Goal: Information Seeking & Learning: Find specific fact

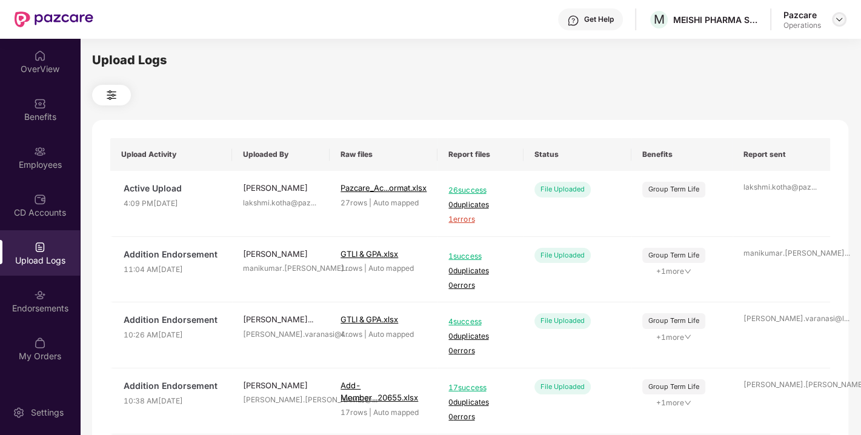
click at [837, 18] on img at bounding box center [839, 20] width 10 height 10
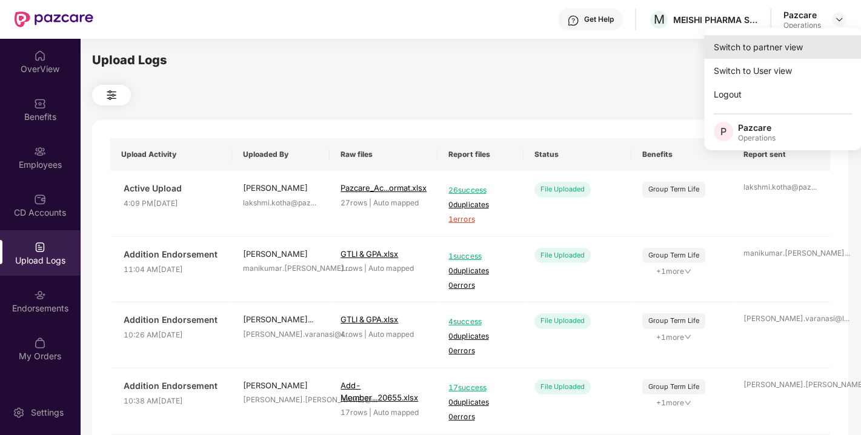
click at [773, 52] on div "Switch to partner view" at bounding box center [783, 47] width 158 height 24
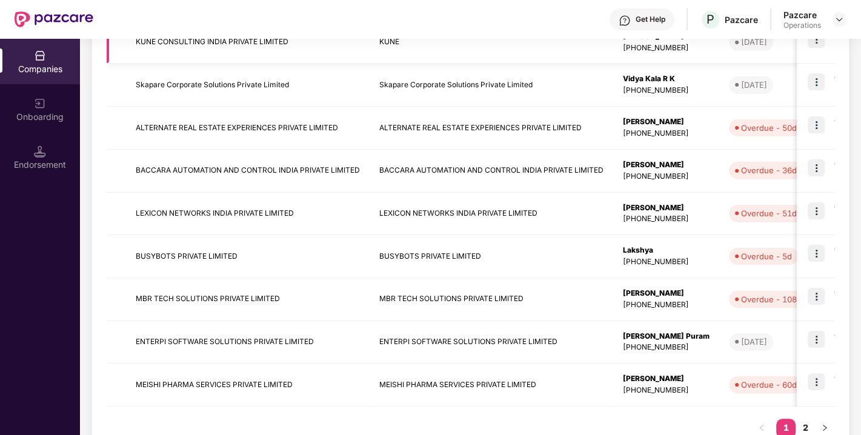
scroll to position [297, 0]
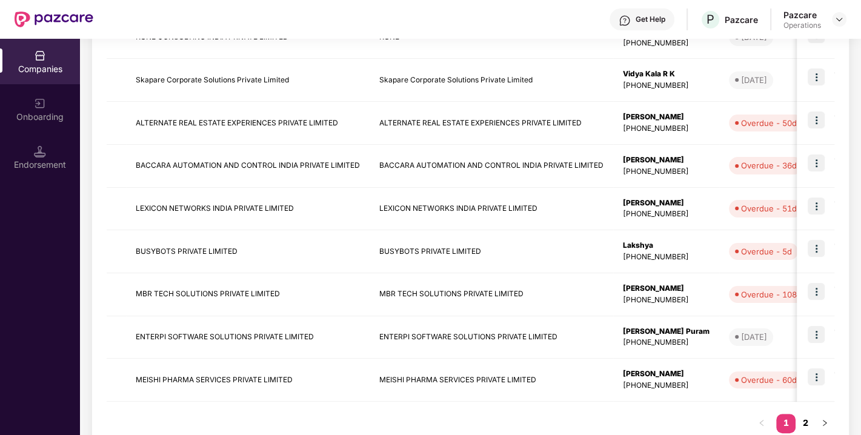
click at [808, 419] on link "2" at bounding box center [805, 423] width 19 height 18
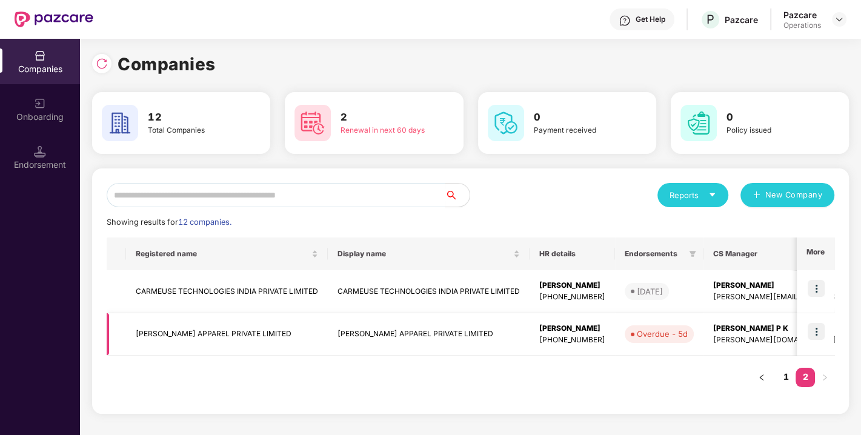
click at [809, 338] on img at bounding box center [816, 331] width 17 height 17
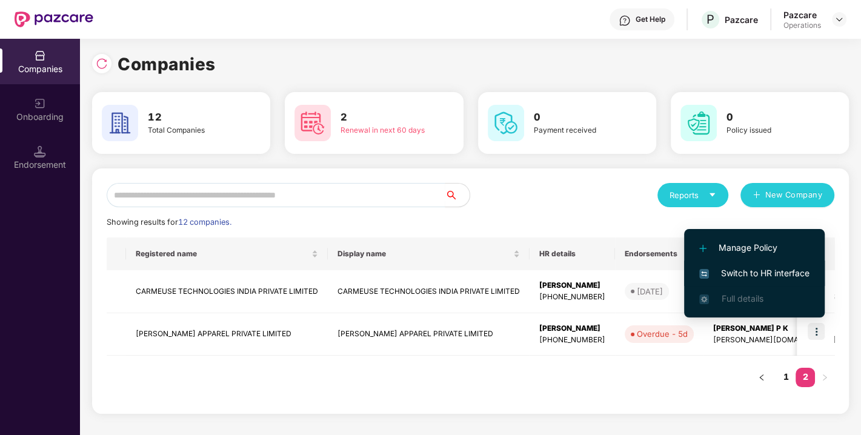
click at [750, 267] on span "Switch to HR interface" at bounding box center [754, 273] width 110 height 13
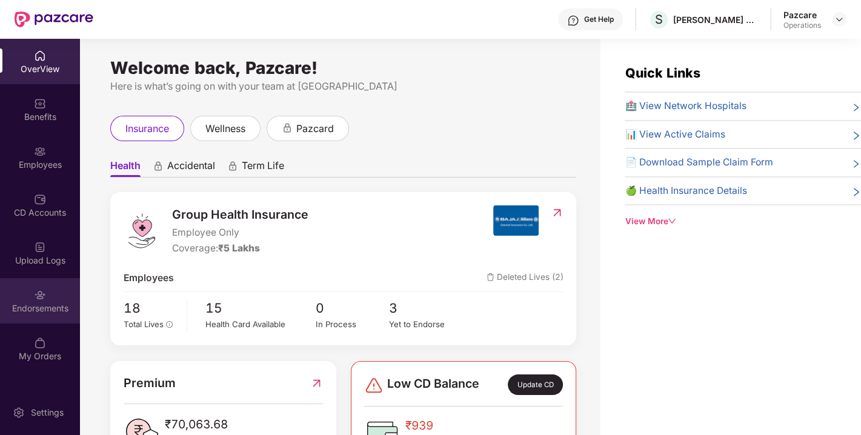
click at [46, 295] on div "Endorsements" at bounding box center [40, 300] width 80 height 45
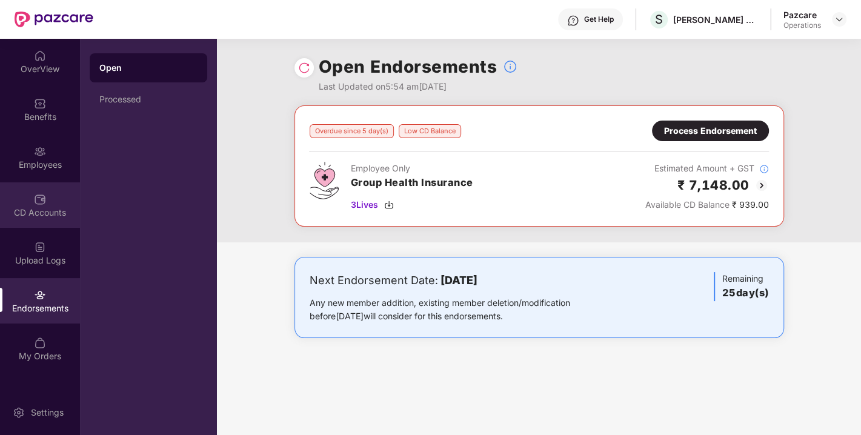
click at [27, 208] on div "CD Accounts" at bounding box center [40, 213] width 80 height 12
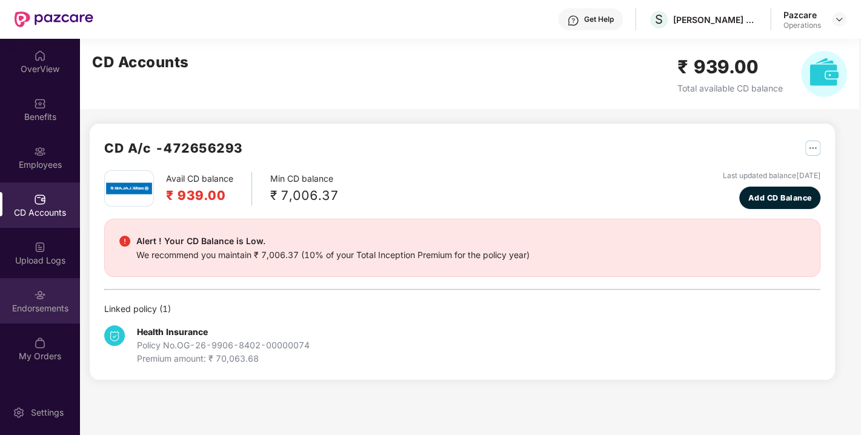
click at [31, 293] on div "Endorsements" at bounding box center [40, 300] width 80 height 45
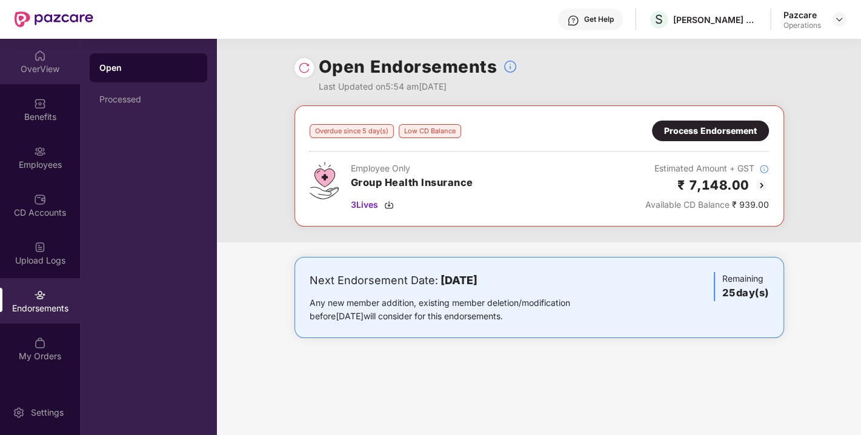
click at [34, 58] on img at bounding box center [40, 56] width 12 height 12
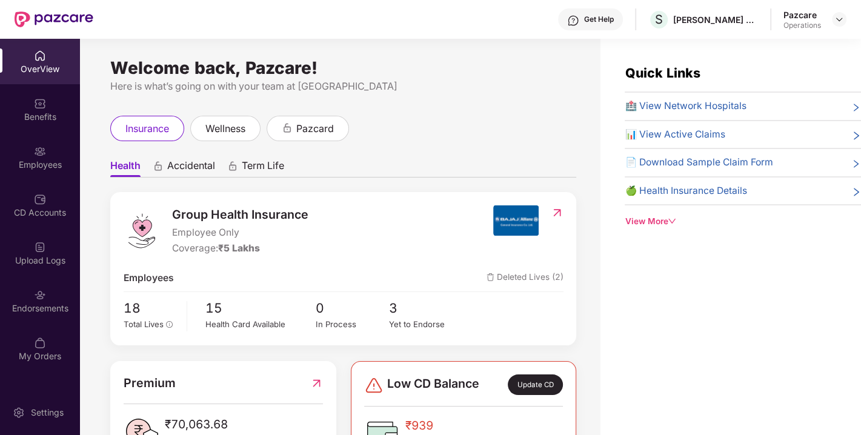
click at [831, 25] on div "Pazcare Operations" at bounding box center [815, 19] width 63 height 21
click at [841, 16] on img at bounding box center [839, 20] width 10 height 10
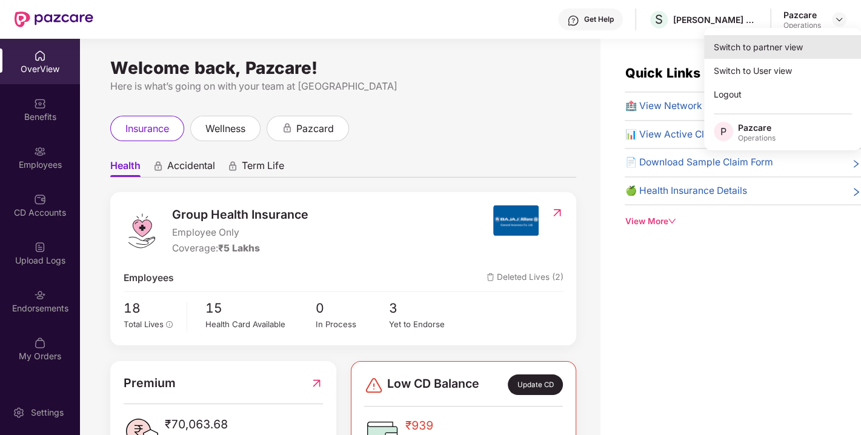
click at [780, 41] on div "Switch to partner view" at bounding box center [783, 47] width 158 height 24
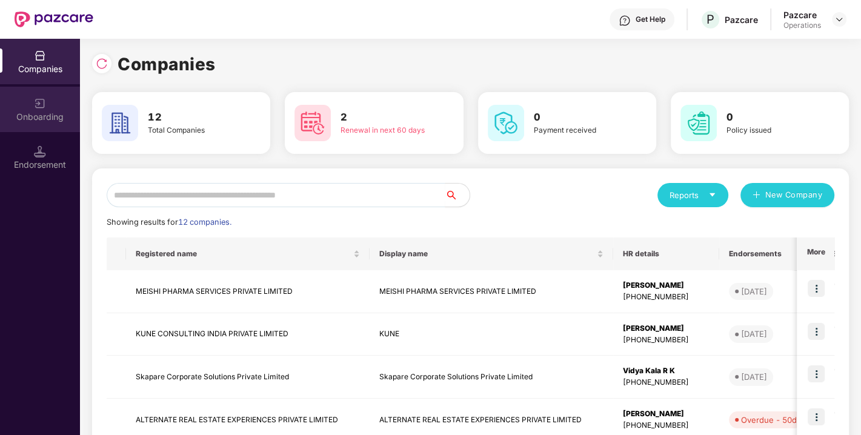
click at [50, 105] on div "Onboarding" at bounding box center [40, 109] width 80 height 45
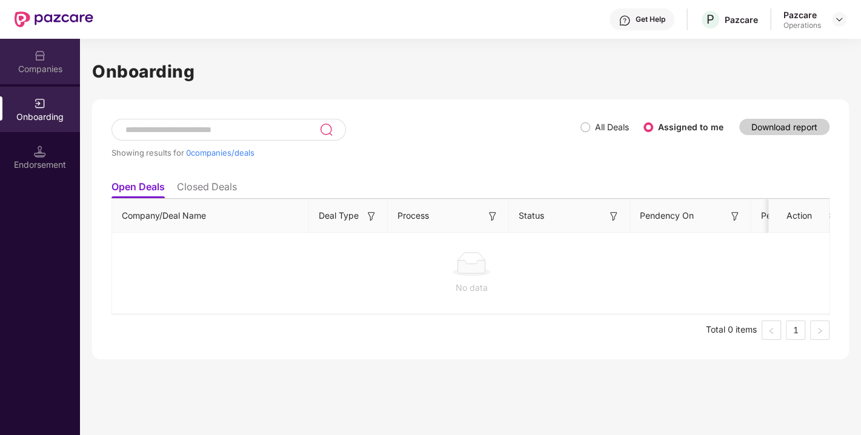
click at [50, 68] on div "Companies" at bounding box center [40, 69] width 80 height 12
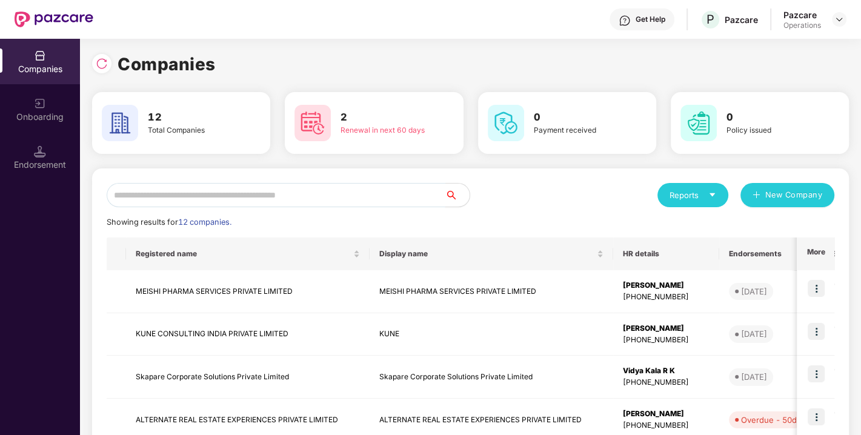
click at [171, 188] on input "text" at bounding box center [276, 195] width 339 height 24
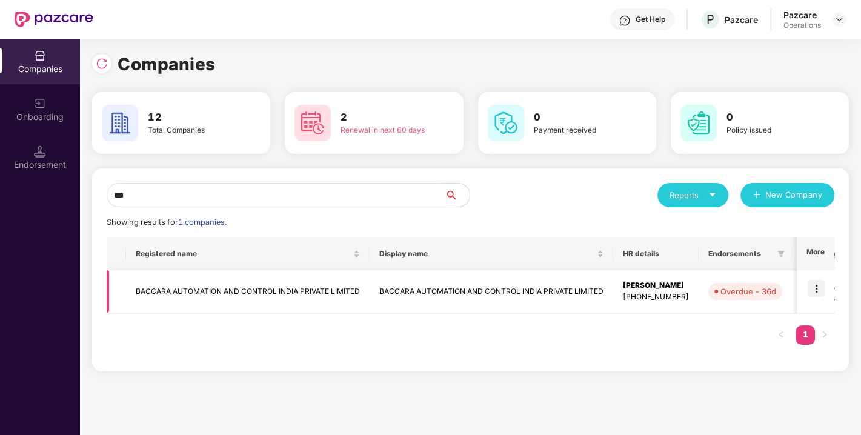
type input "***"
click at [251, 287] on td "BACCARA AUTOMATION AND CONTROL INDIA PRIVATE LIMITED" at bounding box center [248, 291] width 244 height 43
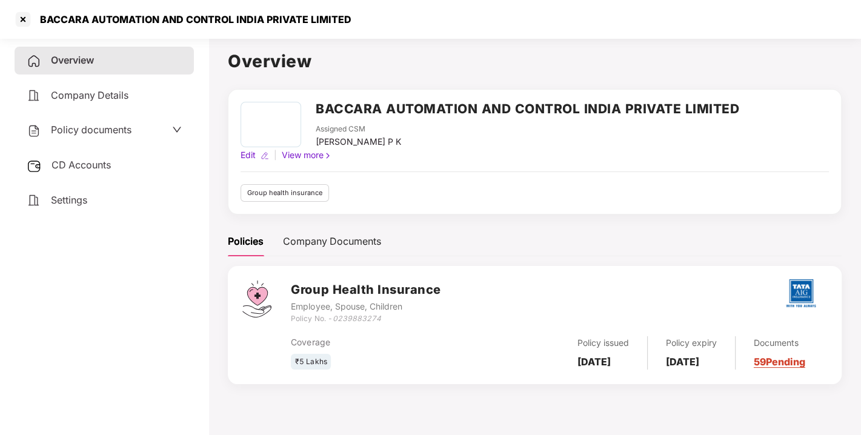
scroll to position [33, 0]
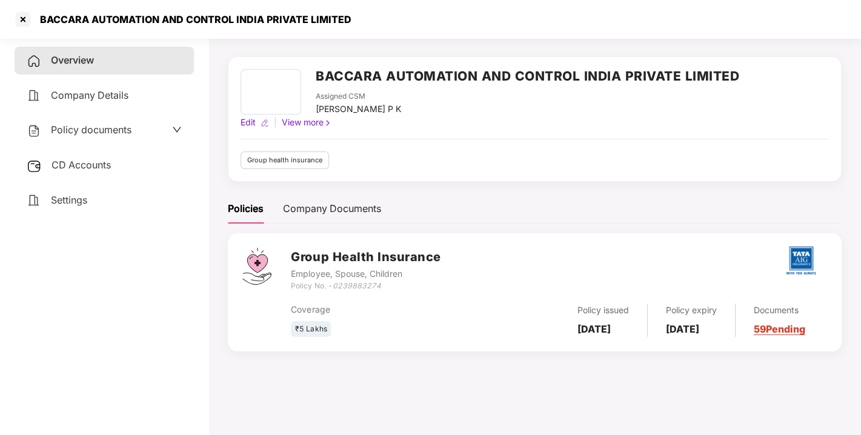
click at [87, 136] on div "Policy documents" at bounding box center [79, 130] width 105 height 16
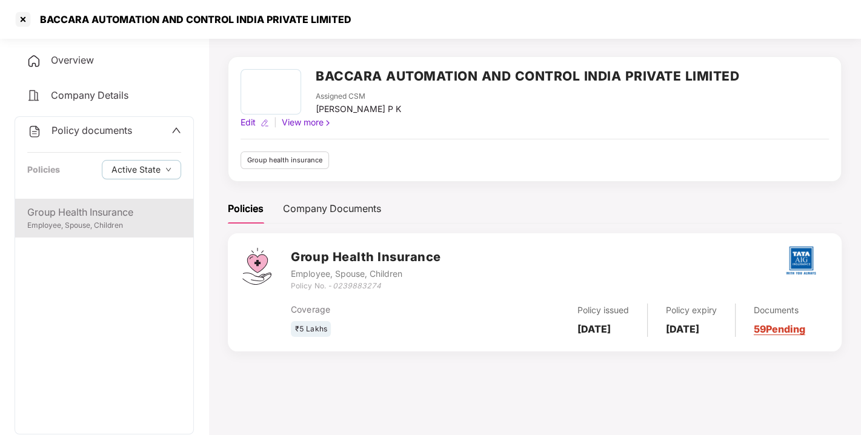
click at [109, 220] on div "Employee, Spouse, Children" at bounding box center [104, 226] width 154 height 12
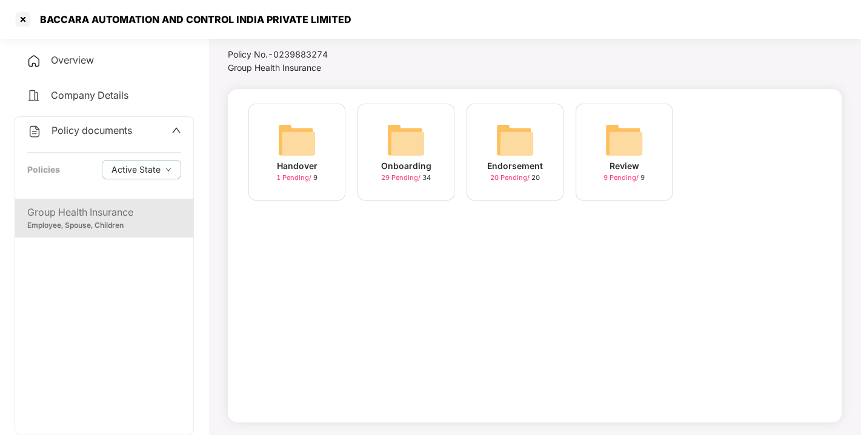
click at [507, 176] on span "20 Pending /" at bounding box center [510, 177] width 41 height 8
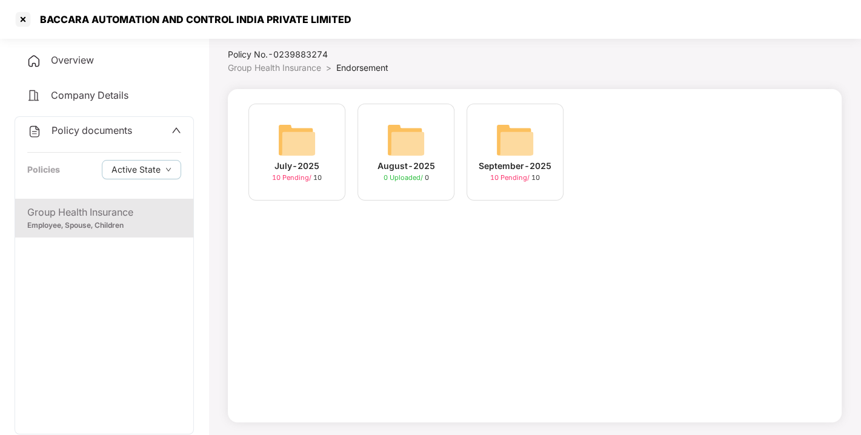
click at [507, 177] on span "10 Pending /" at bounding box center [510, 177] width 41 height 8
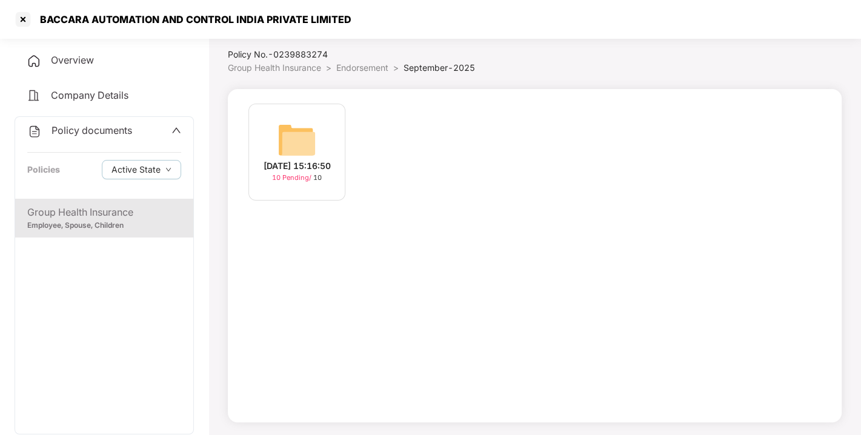
click at [279, 182] on span "10 Pending /" at bounding box center [292, 177] width 41 height 8
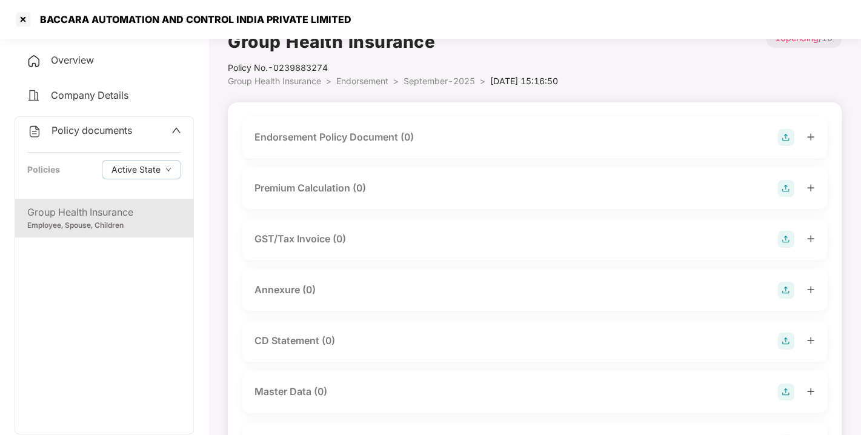
scroll to position [0, 0]
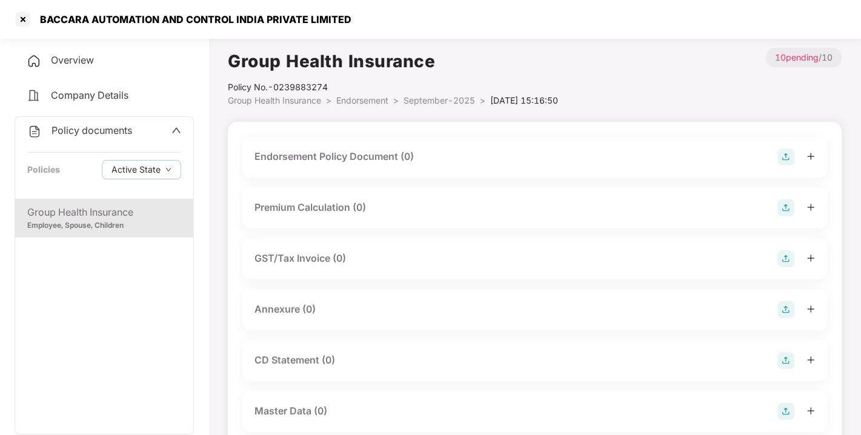
click at [782, 158] on img at bounding box center [785, 156] width 17 height 17
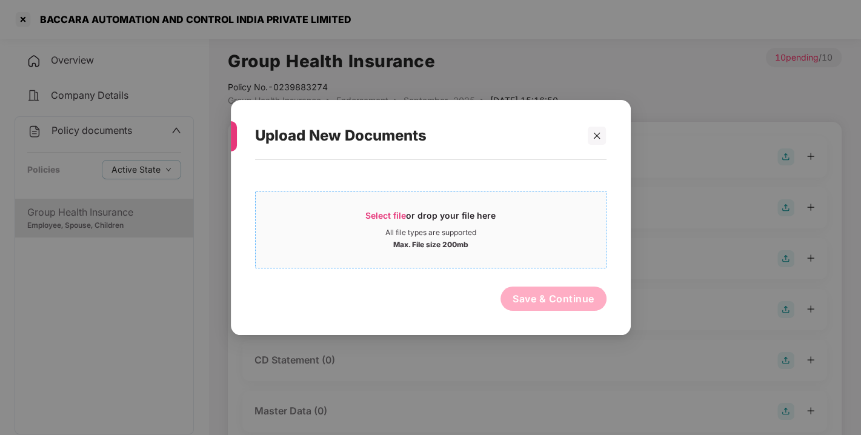
click at [429, 227] on div "Select file or drop your file here" at bounding box center [430, 219] width 130 height 18
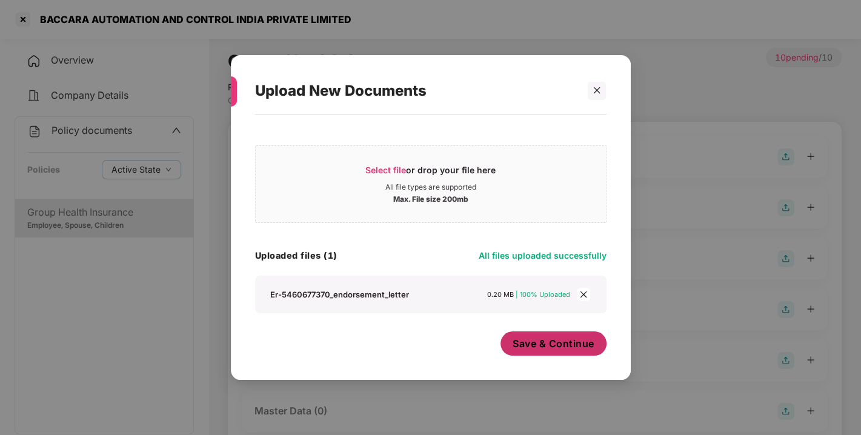
click at [554, 342] on span "Save & Continue" at bounding box center [554, 343] width 82 height 13
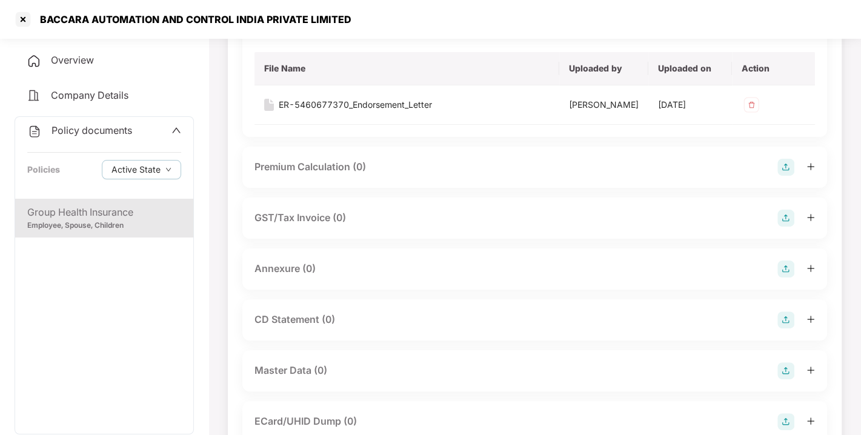
scroll to position [185, 0]
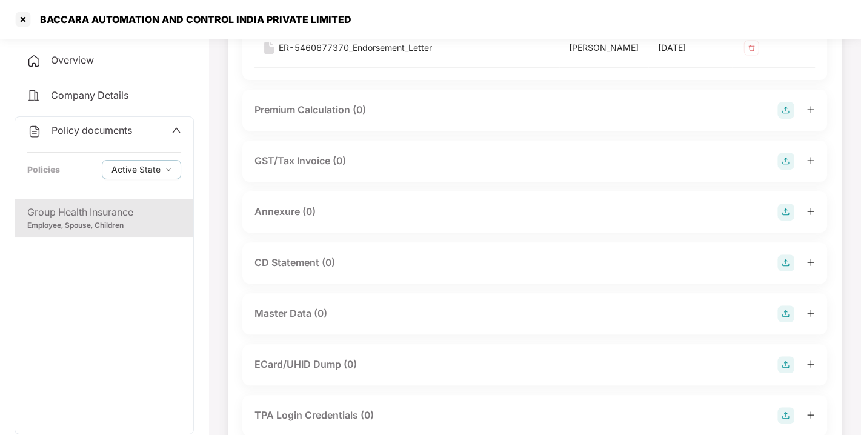
click at [787, 215] on img at bounding box center [785, 212] width 17 height 17
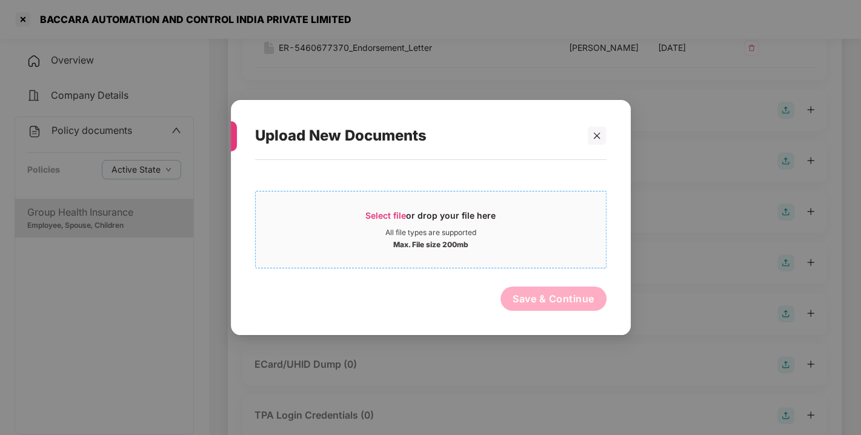
click at [409, 216] on div "Select file or drop your file here" at bounding box center [430, 219] width 130 height 18
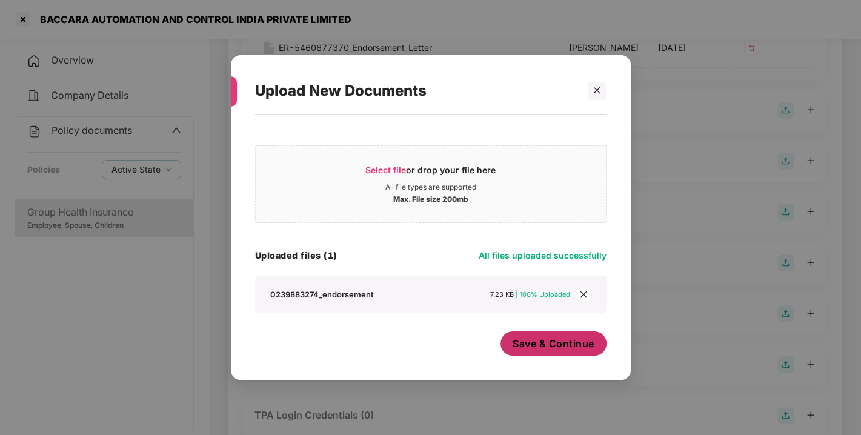
click at [555, 341] on span "Save & Continue" at bounding box center [554, 343] width 82 height 13
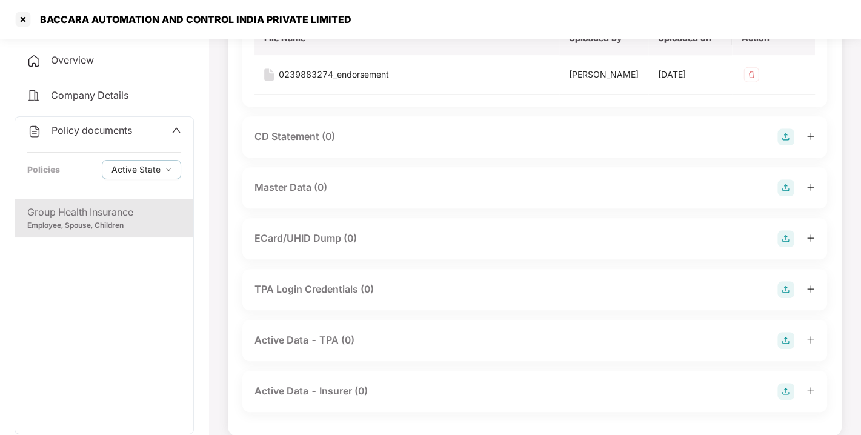
scroll to position [413, 0]
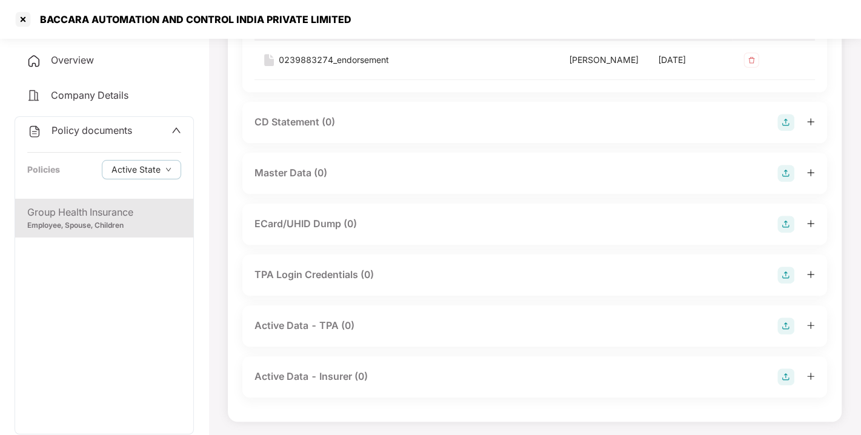
click at [784, 170] on img at bounding box center [785, 173] width 17 height 17
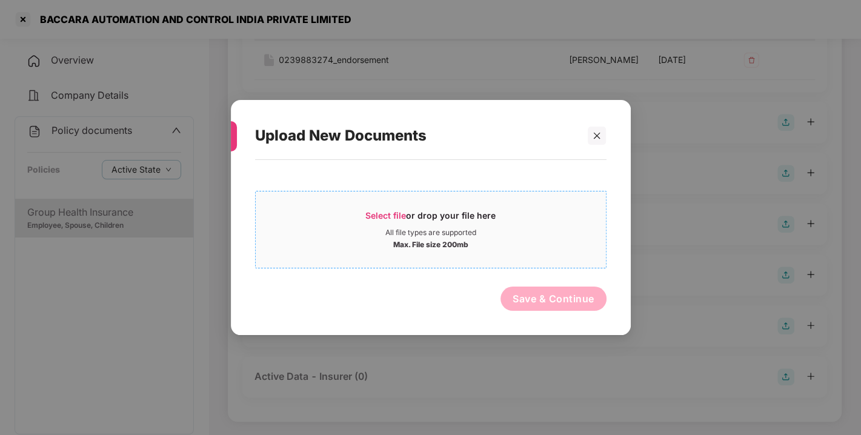
click at [412, 218] on div "Select file or drop your file here" at bounding box center [430, 219] width 130 height 18
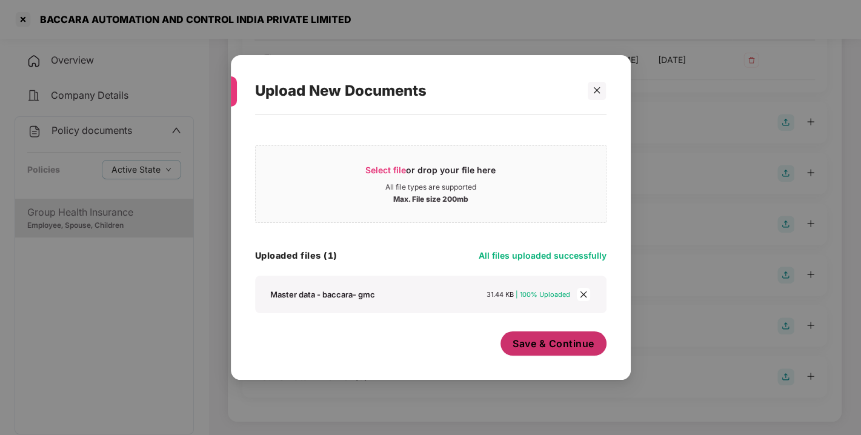
click at [540, 344] on span "Save & Continue" at bounding box center [554, 343] width 82 height 13
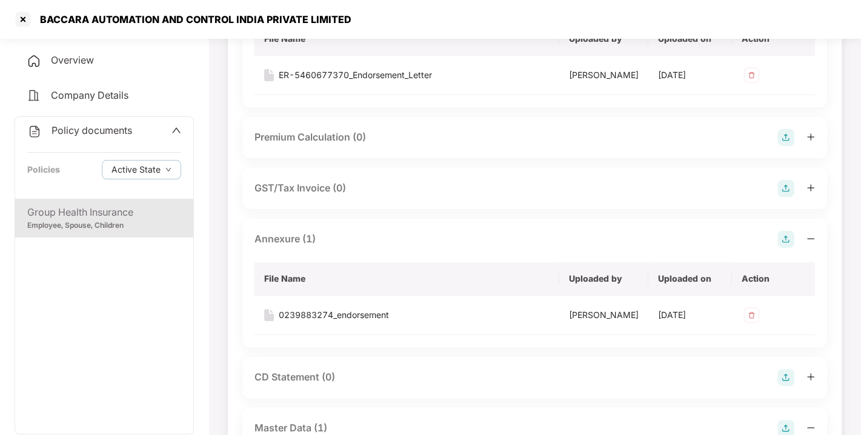
scroll to position [0, 0]
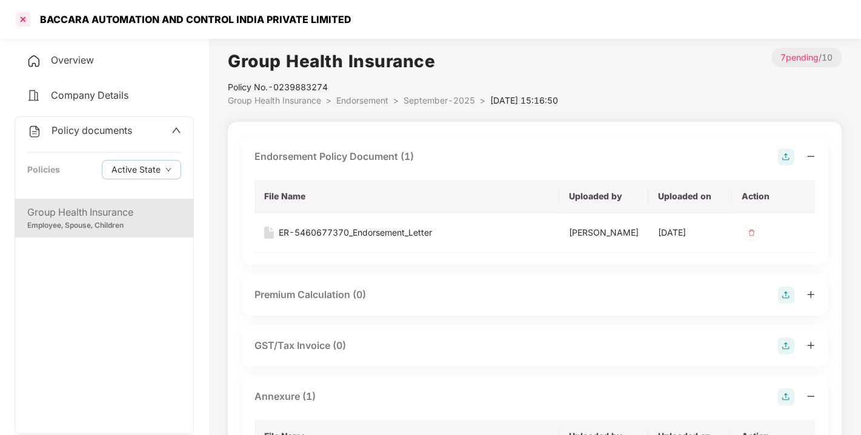
click at [31, 19] on div at bounding box center [22, 19] width 19 height 19
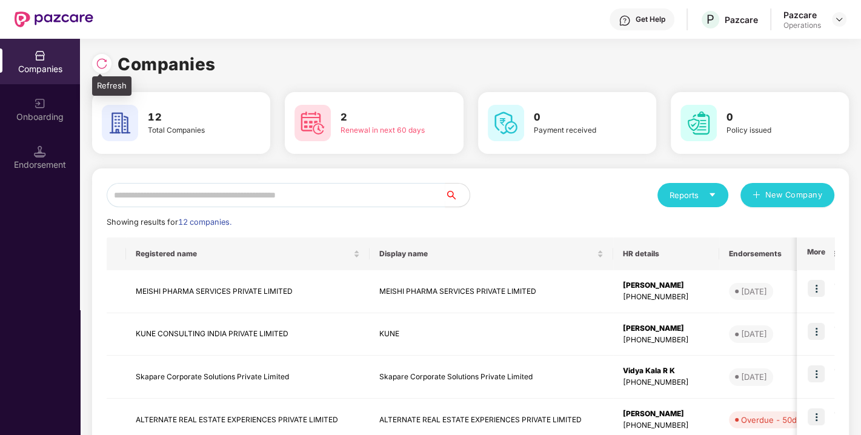
click at [100, 59] on img at bounding box center [102, 64] width 12 height 12
click at [198, 199] on input "text" at bounding box center [276, 195] width 339 height 24
click at [198, 199] on input "*" at bounding box center [276, 195] width 339 height 24
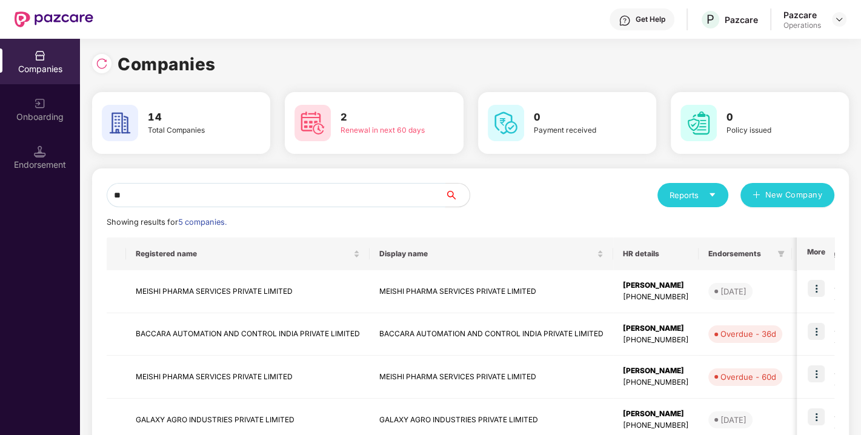
type input "*"
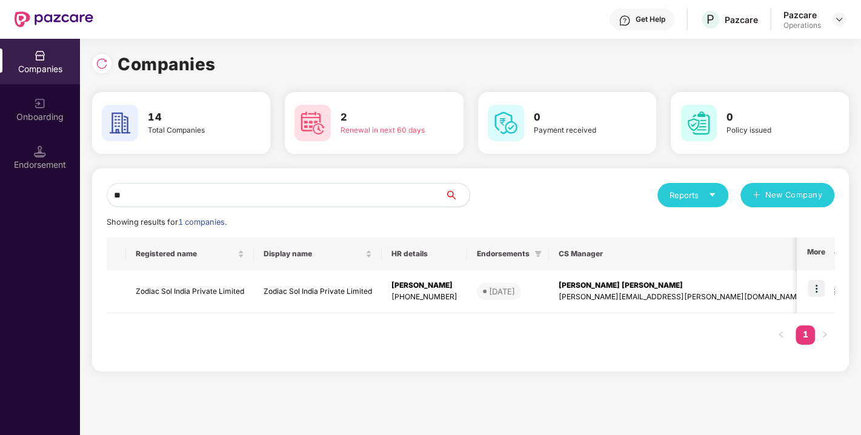
type input "*"
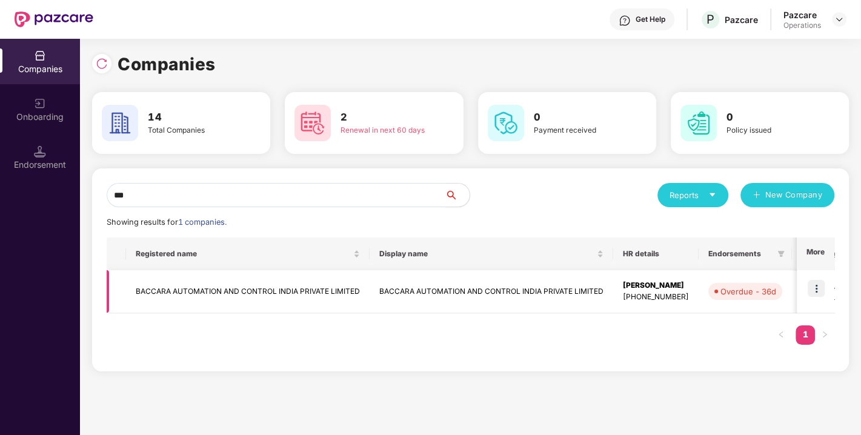
type input "***"
click at [218, 287] on td "BACCARA AUTOMATION AND CONTROL INDIA PRIVATE LIMITED" at bounding box center [248, 291] width 244 height 43
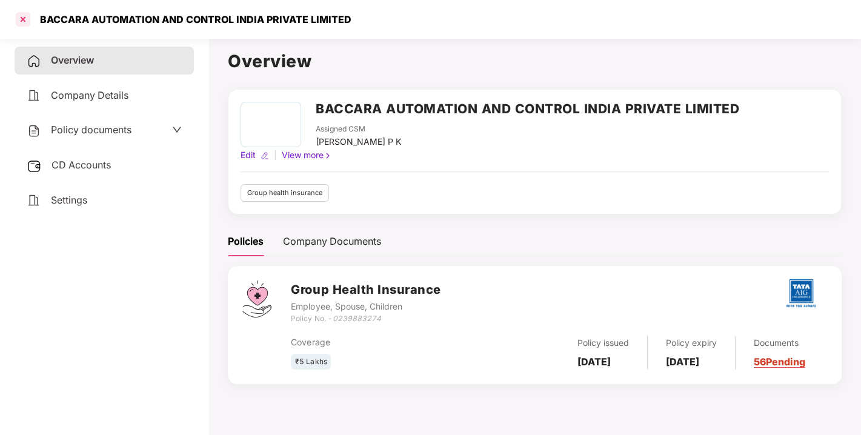
click at [26, 25] on div at bounding box center [22, 19] width 19 height 19
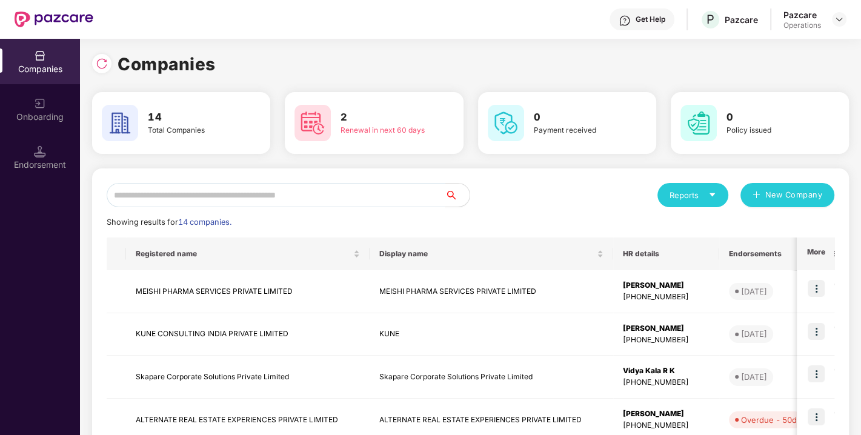
click at [265, 193] on input "text" at bounding box center [276, 195] width 339 height 24
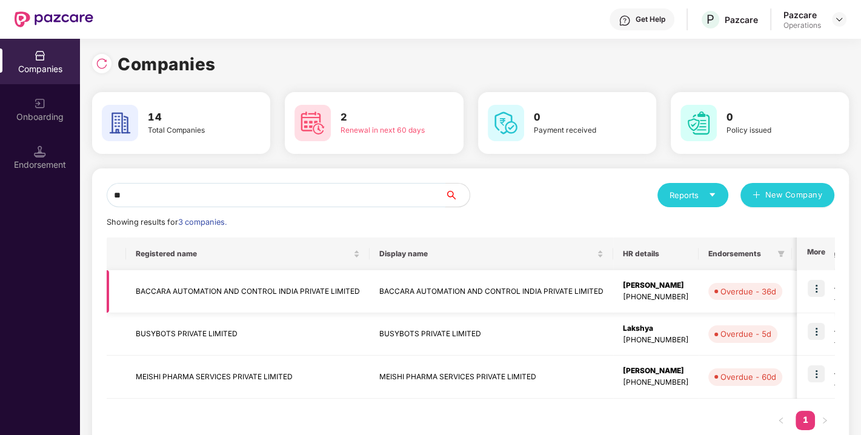
type input "**"
click at [817, 293] on img at bounding box center [816, 288] width 17 height 17
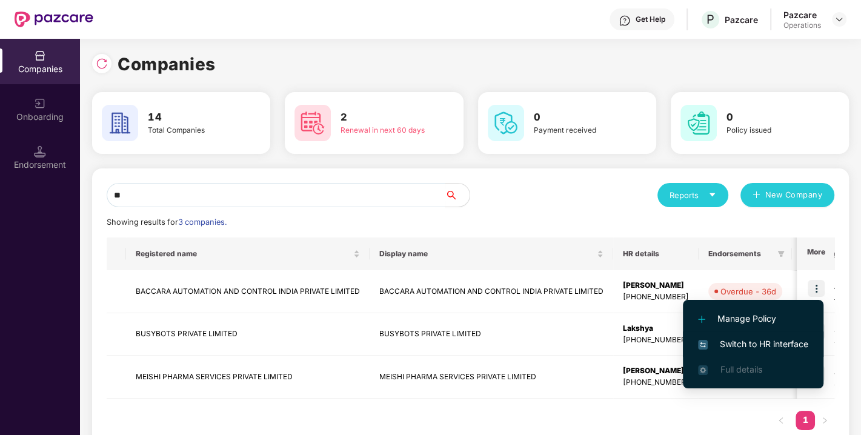
click at [744, 348] on span "Switch to HR interface" at bounding box center [753, 344] width 110 height 13
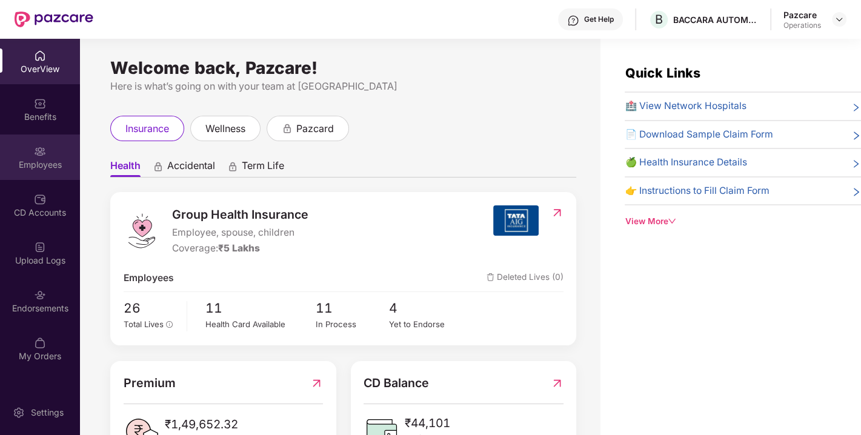
click at [48, 159] on div "Employees" at bounding box center [40, 165] width 80 height 12
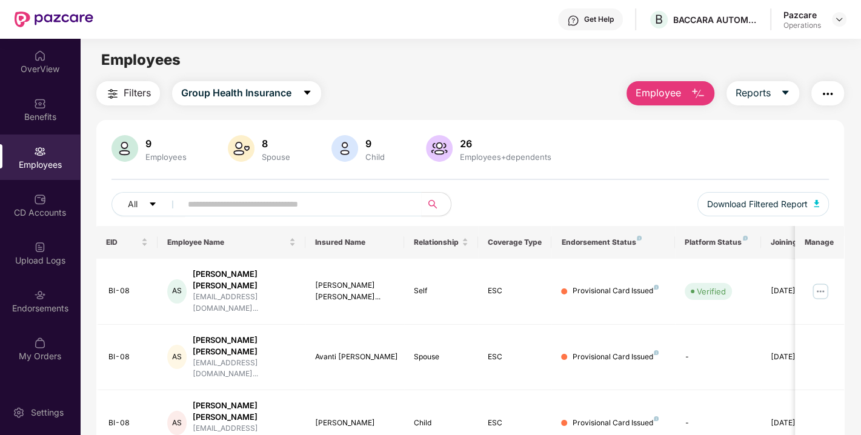
click at [135, 94] on span "Filters" at bounding box center [137, 92] width 27 height 15
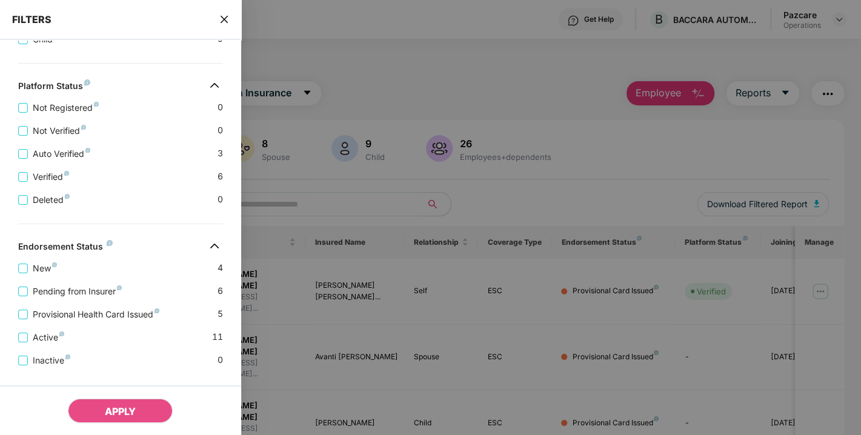
scroll to position [335, 0]
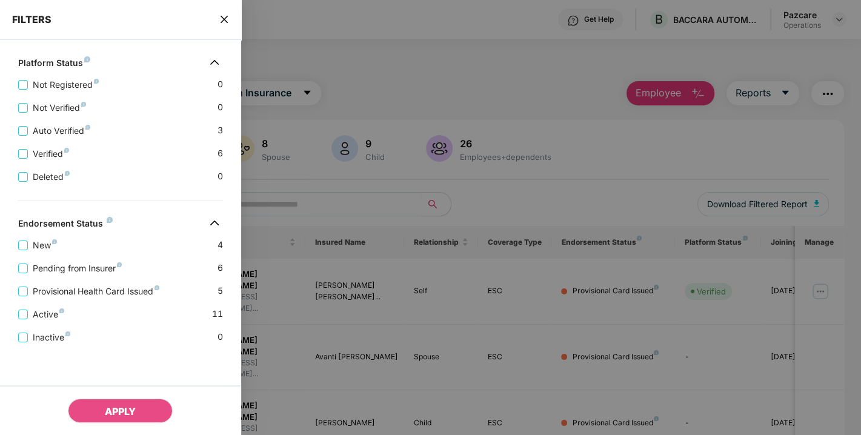
click at [221, 20] on icon "close" at bounding box center [224, 20] width 10 height 10
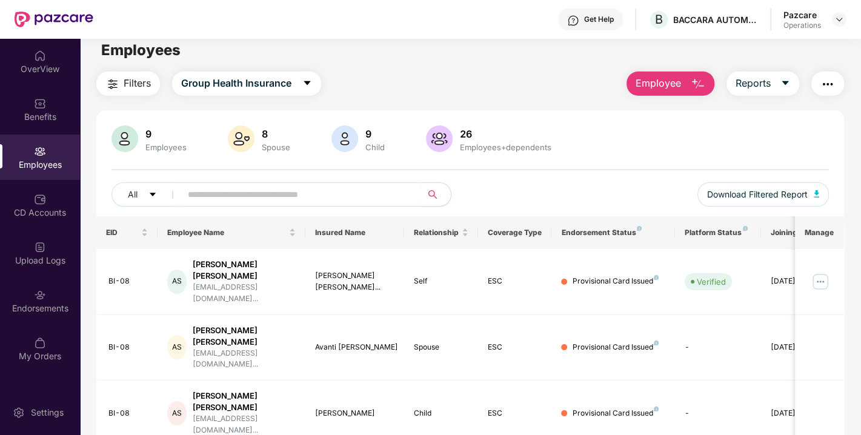
scroll to position [0, 0]
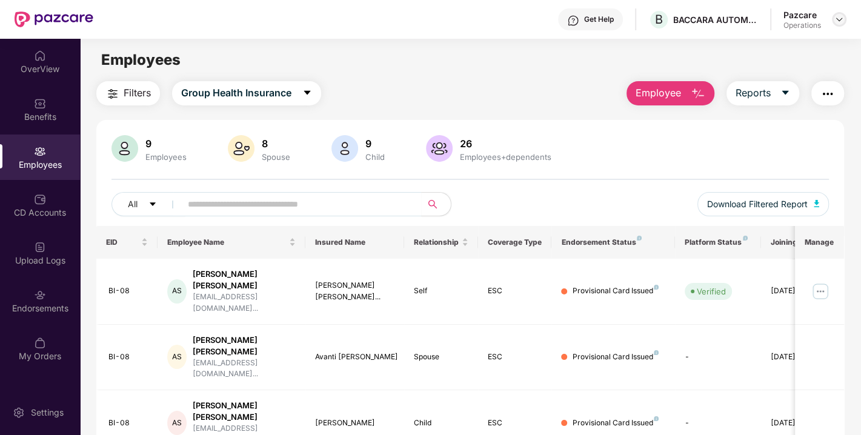
click at [843, 18] on img at bounding box center [839, 20] width 10 height 10
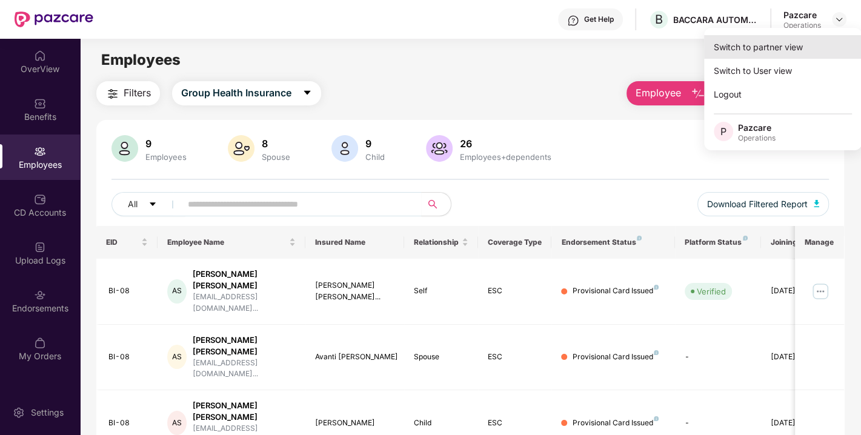
click at [765, 49] on div "Switch to partner view" at bounding box center [783, 47] width 158 height 24
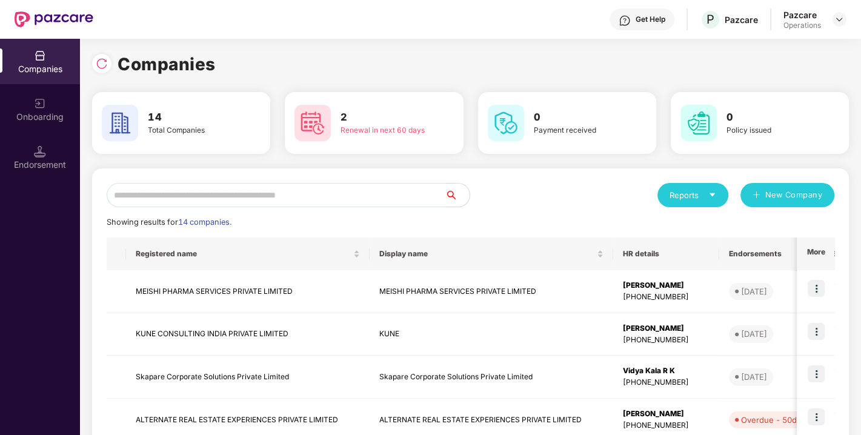
click at [369, 198] on input "text" at bounding box center [276, 195] width 339 height 24
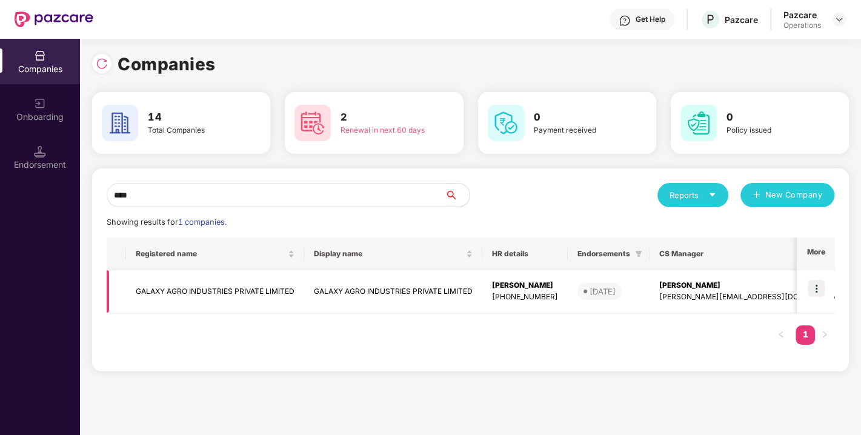
type input "****"
click at [818, 291] on img at bounding box center [816, 288] width 17 height 17
click at [273, 284] on td "GALAXY AGRO INDUSTRIES PRIVATE LIMITED" at bounding box center [215, 291] width 178 height 43
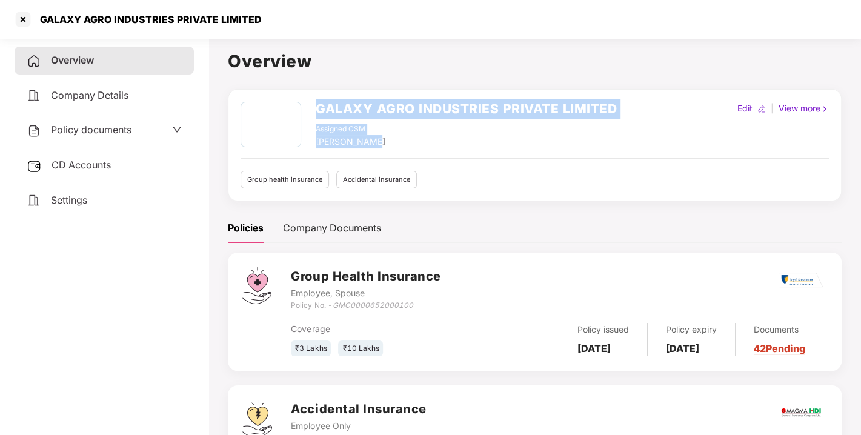
drag, startPoint x: 367, startPoint y: 141, endPoint x: 308, endPoint y: 142, distance: 58.8
click at [308, 142] on div "GALAXY AGRO INDUSTRIES PRIVATE LIMITED Assigned CSM [PERSON_NAME]" at bounding box center [429, 125] width 376 height 47
copy div "GALAXY AGRO INDUSTRIES PRIVATE LIMITED Assigned CSM [PERSON_NAME]"
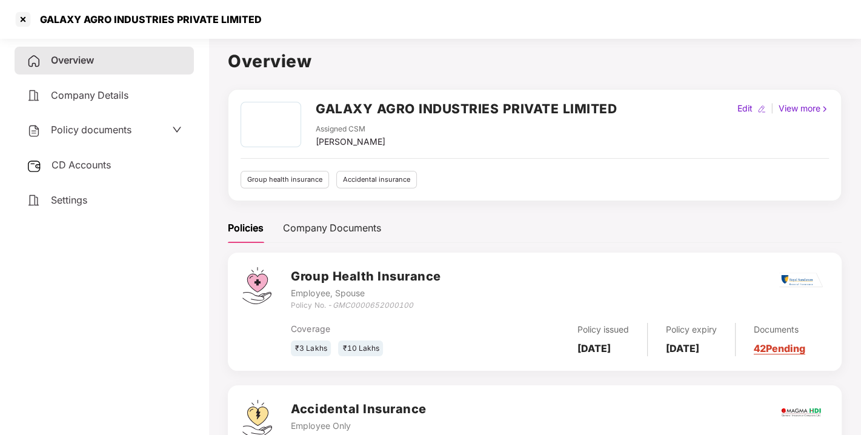
click at [380, 148] on div "GALAXY AGRO INDUSTRIES PRIVATE LIMITED Assigned CSM [PERSON_NAME] Edit | View m…" at bounding box center [535, 145] width 588 height 87
drag, startPoint x: 315, startPoint y: 136, endPoint x: 368, endPoint y: 142, distance: 53.6
click at [368, 142] on div "Assigned CSM [PERSON_NAME]" at bounding box center [466, 136] width 301 height 25
copy div "[PERSON_NAME]"
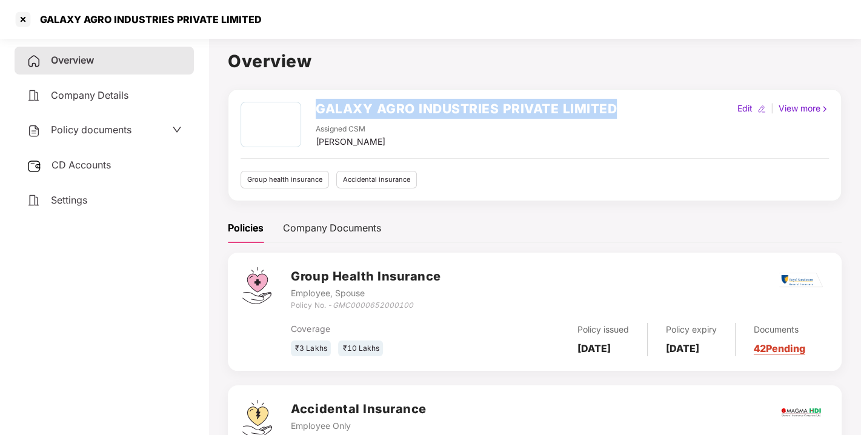
drag, startPoint x: 318, startPoint y: 104, endPoint x: 672, endPoint y: 105, distance: 353.9
click at [672, 105] on div "GALAXY AGRO INDUSTRIES PRIVATE LIMITED Assigned CSM [PERSON_NAME] Edit | View m…" at bounding box center [535, 125] width 588 height 47
copy h2 "GALAXY AGRO INDUSTRIES PRIVATE LIMITED"
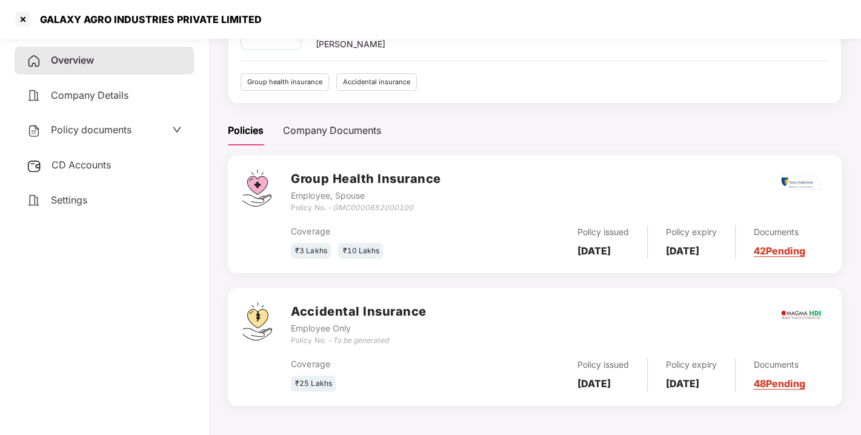
scroll to position [104, 0]
click at [116, 129] on span "Policy documents" at bounding box center [91, 130] width 81 height 12
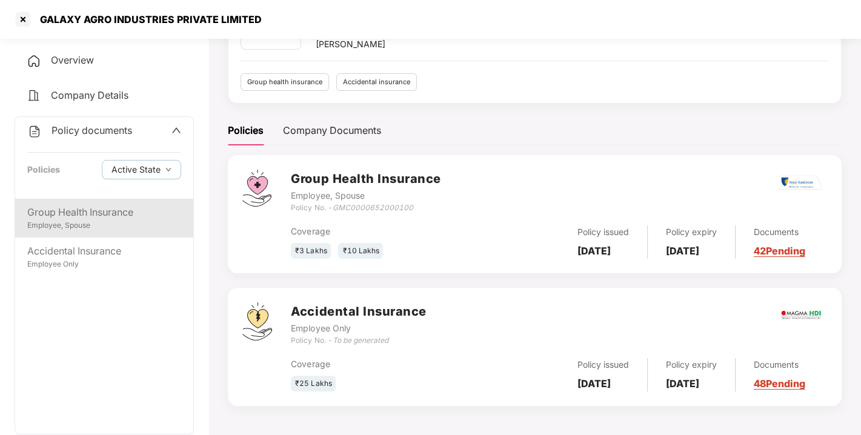
click at [92, 223] on div "Employee, Spouse" at bounding box center [104, 226] width 154 height 12
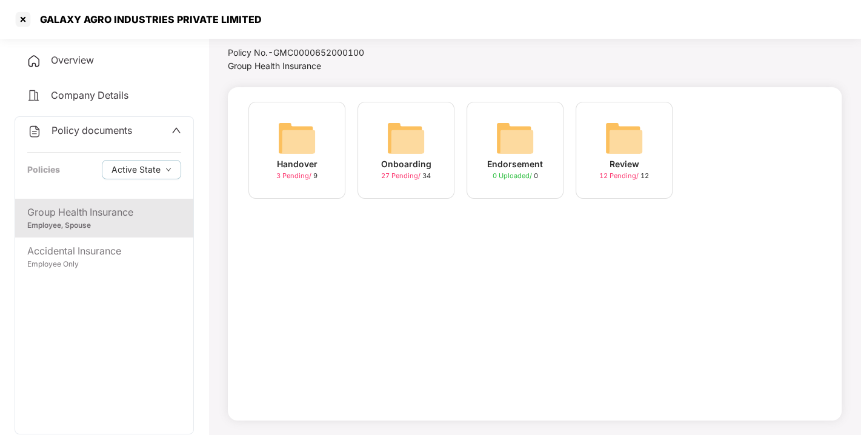
click at [394, 173] on span "27 Pending /" at bounding box center [401, 175] width 41 height 8
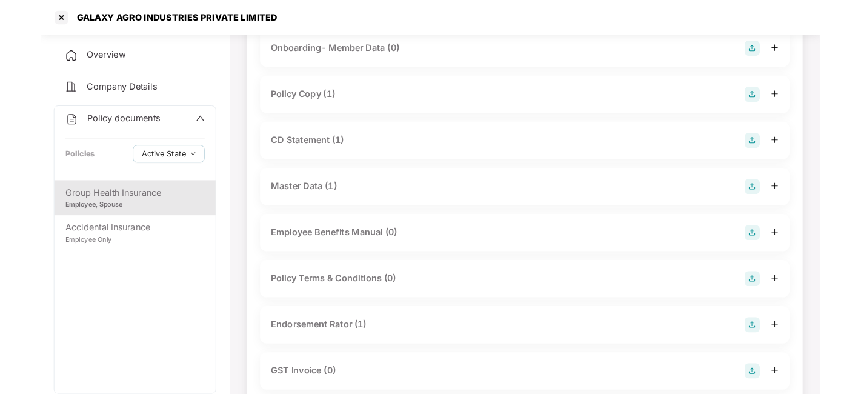
scroll to position [0, 0]
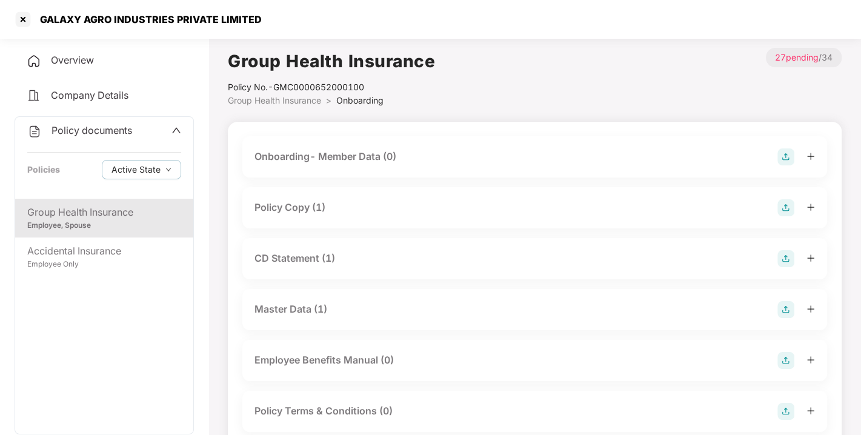
click at [348, 204] on div "Policy Copy (1)" at bounding box center [535, 207] width 561 height 17
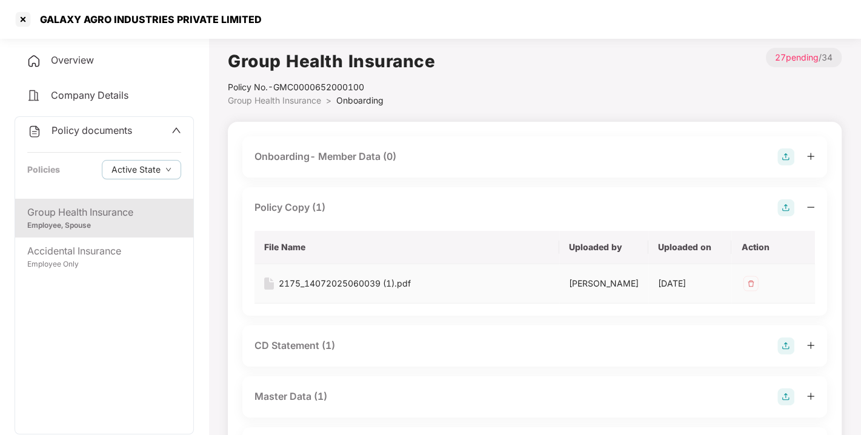
click at [354, 282] on div "2175_14072025060039 (1).pdf" at bounding box center [345, 283] width 132 height 13
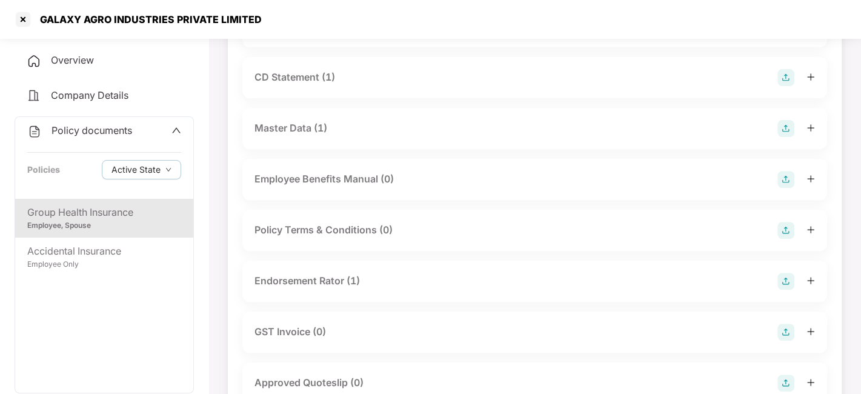
scroll to position [206, 0]
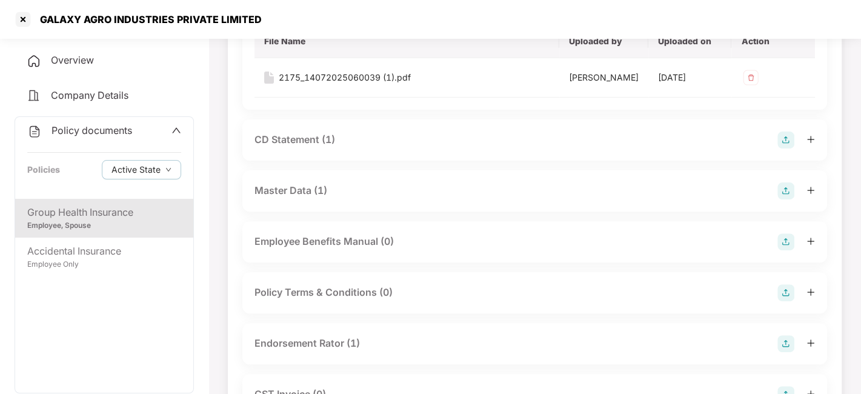
click at [505, 126] on div "CD Statement (1)" at bounding box center [534, 139] width 585 height 41
click at [334, 136] on div "CD Statement (1)" at bounding box center [295, 139] width 81 height 15
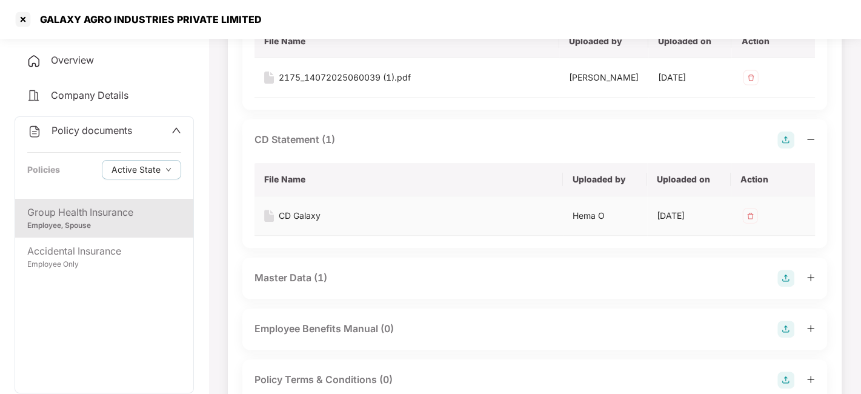
click at [280, 212] on div "CD Galaxy" at bounding box center [300, 215] width 42 height 13
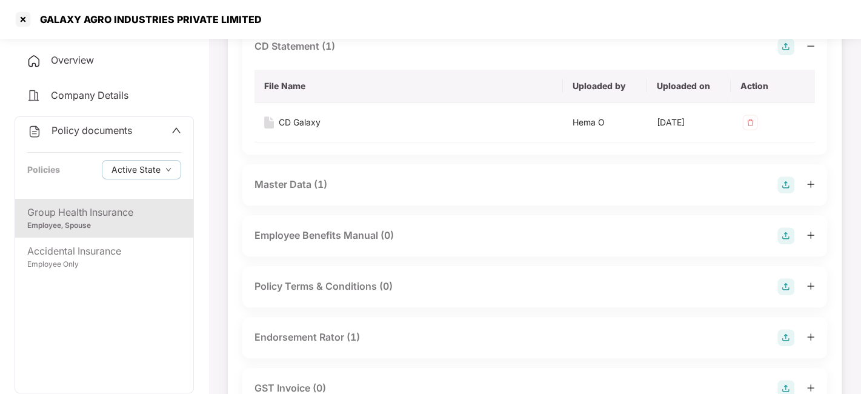
scroll to position [300, 0]
click at [332, 177] on div "Master Data (1)" at bounding box center [535, 184] width 561 height 17
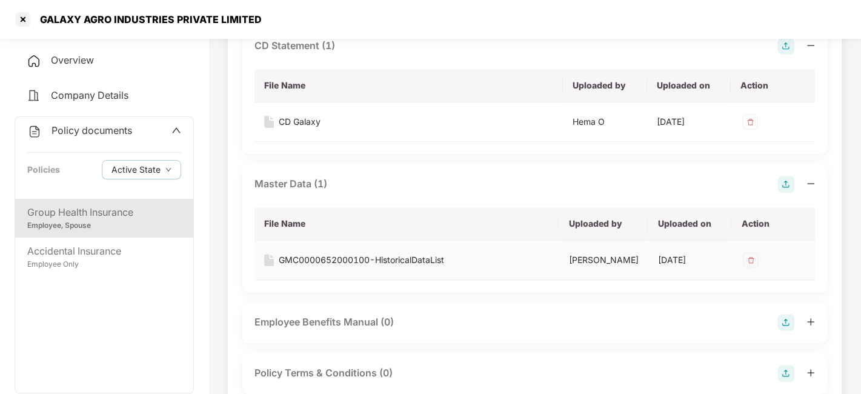
click at [412, 262] on div "GMC0000652000100-HistoricalDataList" at bounding box center [361, 259] width 165 height 13
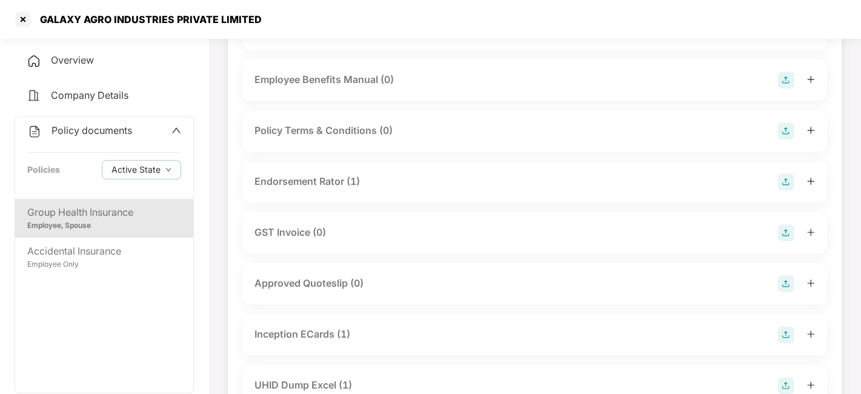
scroll to position [544, 0]
click at [313, 175] on div "Endorsement Rator (1)" at bounding box center [307, 180] width 105 height 15
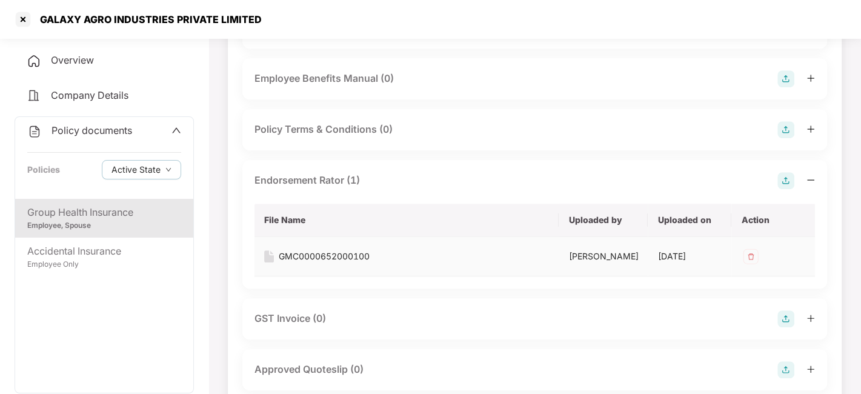
click at [315, 251] on div "GMC0000652000100" at bounding box center [324, 256] width 91 height 13
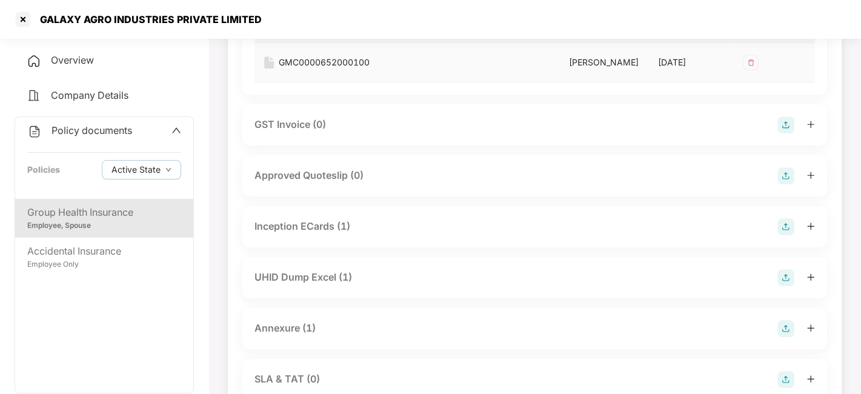
scroll to position [739, 0]
click at [296, 220] on div "Inception ECards (1)" at bounding box center [303, 225] width 96 height 15
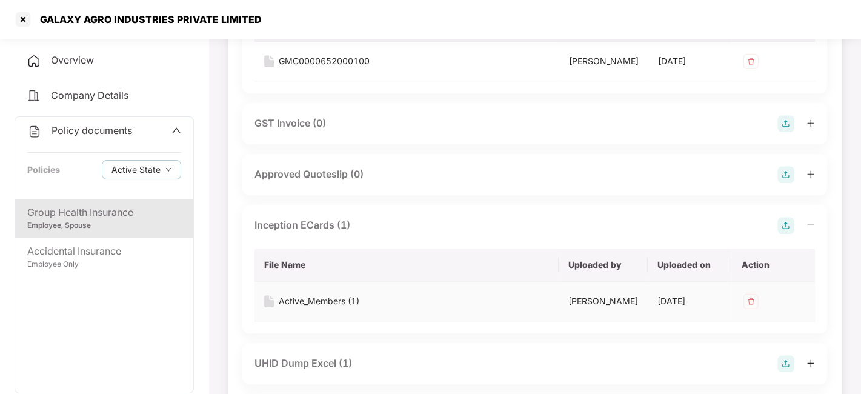
click at [318, 298] on div "Active_Members (1)" at bounding box center [319, 301] width 81 height 13
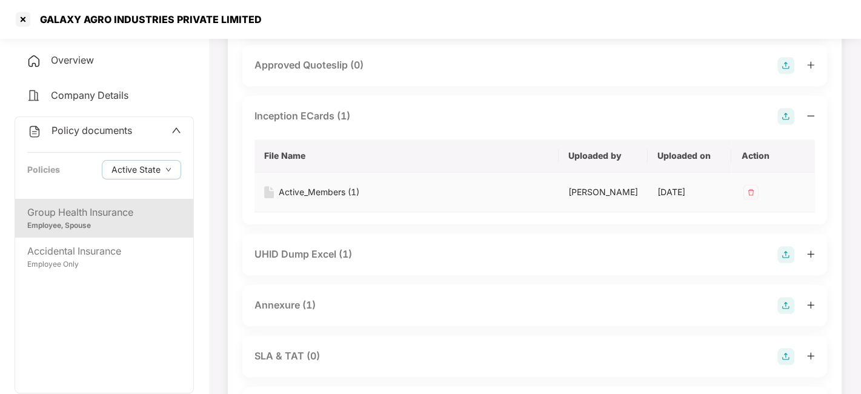
scroll to position [849, 0]
click at [308, 251] on div "UHID Dump Excel (1)" at bounding box center [304, 252] width 98 height 15
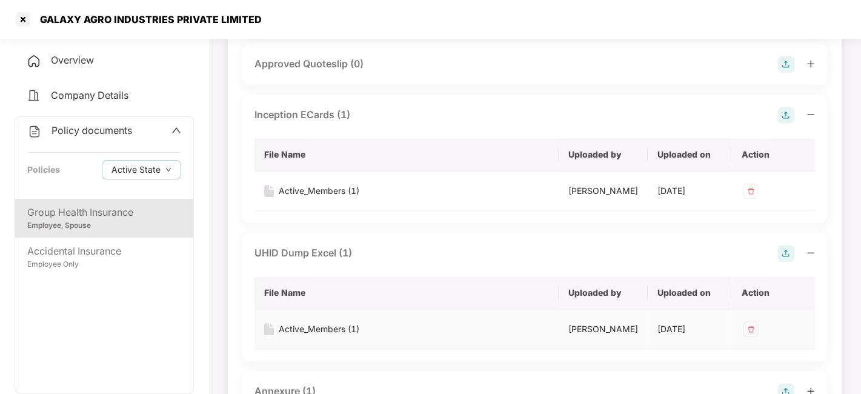
click at [313, 326] on div "Active_Members (1)" at bounding box center [319, 328] width 81 height 13
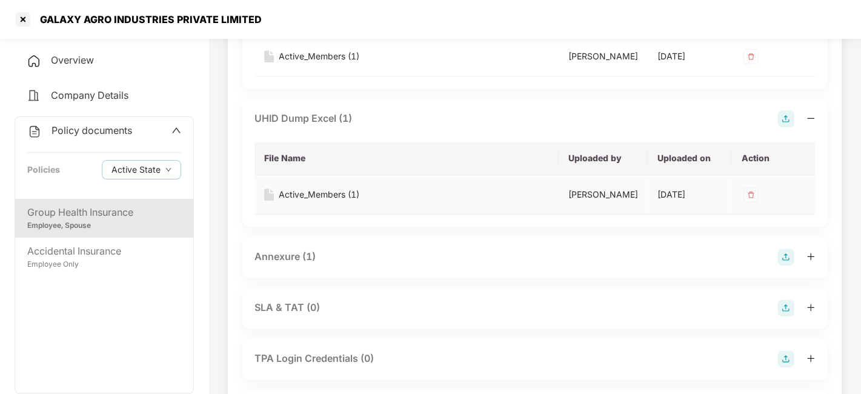
scroll to position [984, 0]
click at [299, 258] on div "Annexure (1)" at bounding box center [285, 255] width 61 height 15
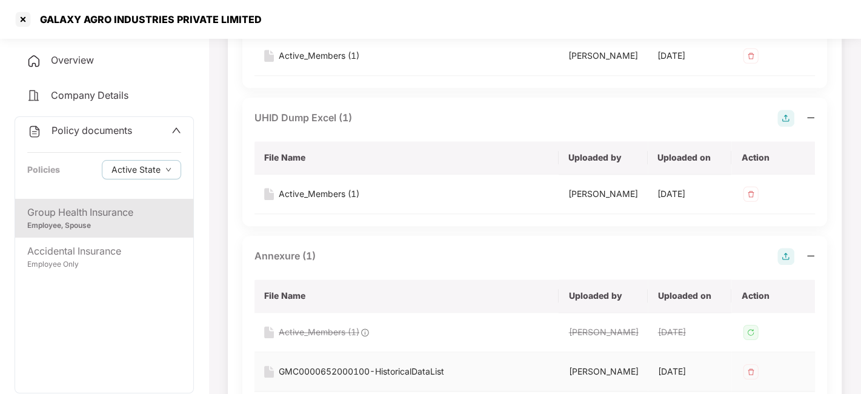
click at [318, 366] on div "GMC0000652000100-HistoricalDataList" at bounding box center [361, 371] width 165 height 13
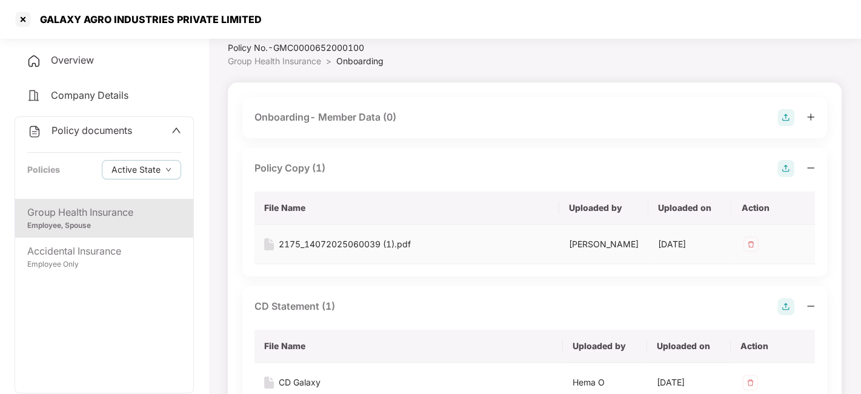
scroll to position [0, 0]
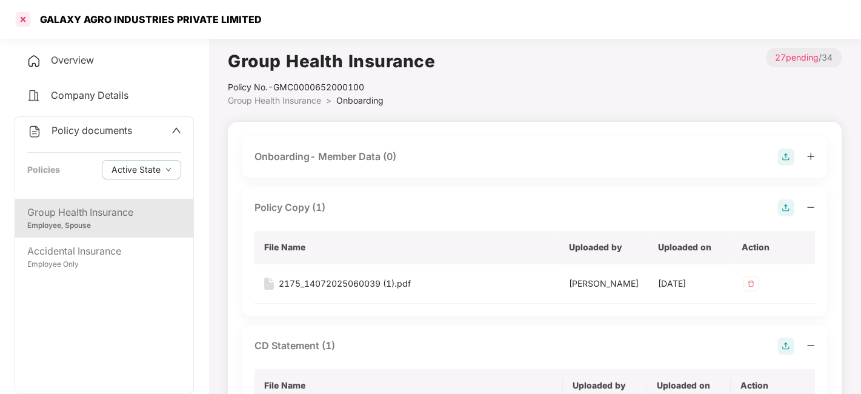
click at [25, 22] on div at bounding box center [22, 19] width 19 height 19
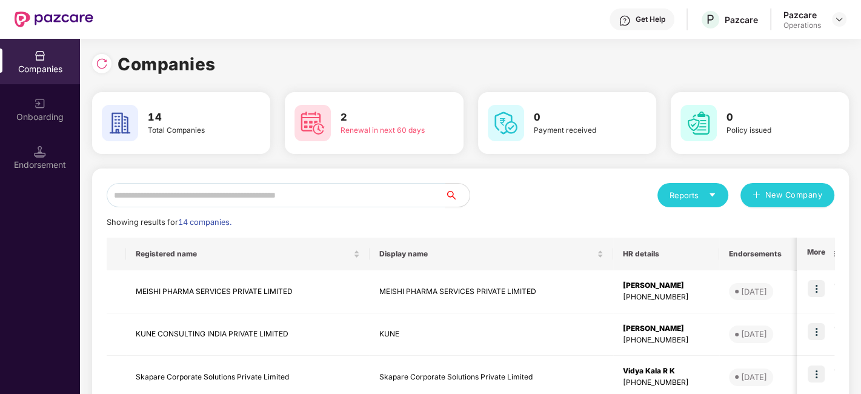
click at [217, 195] on input "text" at bounding box center [276, 195] width 339 height 24
type input "*"
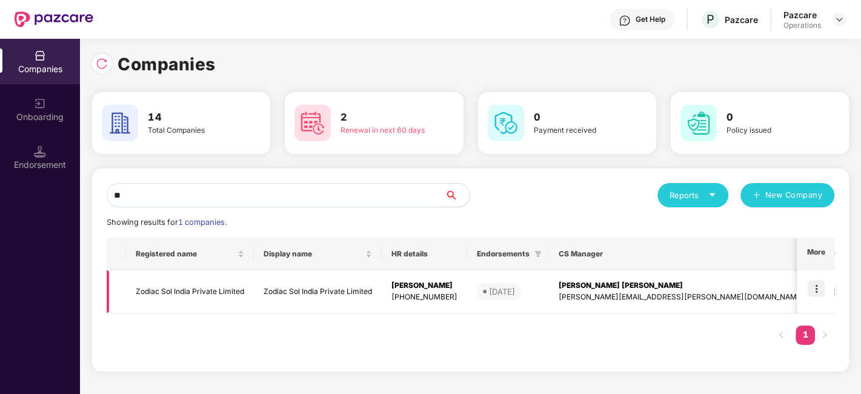
type input "**"
click at [824, 288] on img at bounding box center [816, 288] width 17 height 17
click at [365, 288] on td "Zodiac Sol India Private Limited" at bounding box center [318, 291] width 128 height 43
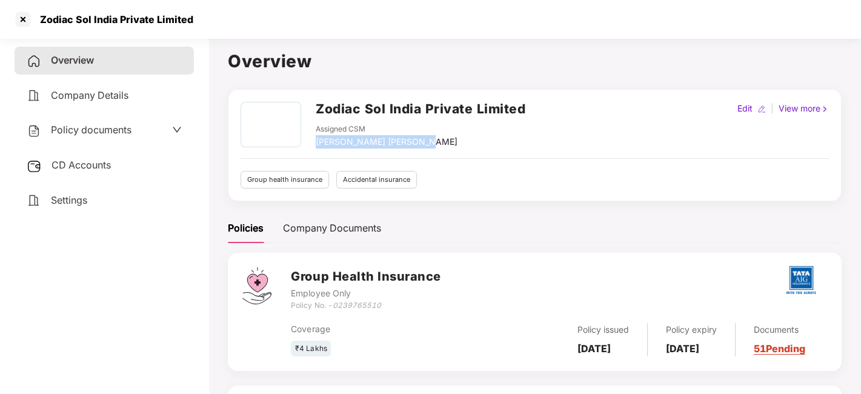
drag, startPoint x: 316, startPoint y: 136, endPoint x: 424, endPoint y: 141, distance: 108.0
click at [424, 141] on div "Assigned CSM [PERSON_NAME] [PERSON_NAME]" at bounding box center [421, 136] width 210 height 25
copy div "[PERSON_NAME] [PERSON_NAME]"
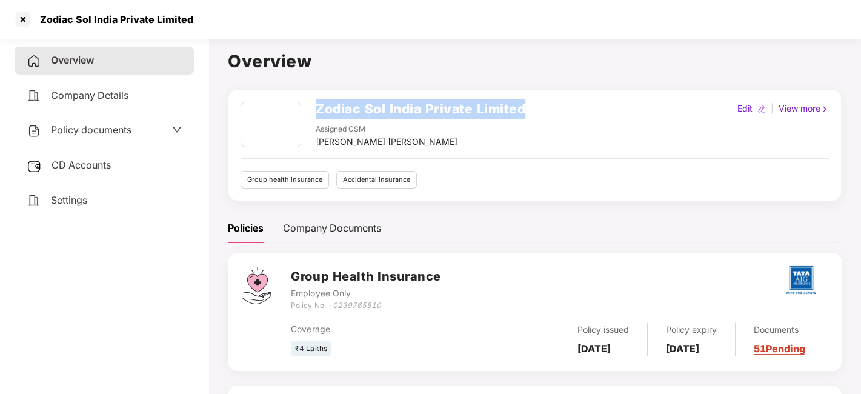
drag, startPoint x: 530, startPoint y: 110, endPoint x: 291, endPoint y: 115, distance: 238.8
click at [291, 115] on div "Zodiac Sol India Private Limited Assigned CSM [PERSON_NAME] [PERSON_NAME] Edit …" at bounding box center [535, 125] width 588 height 47
copy div "Zodiac Sol India Private Limited"
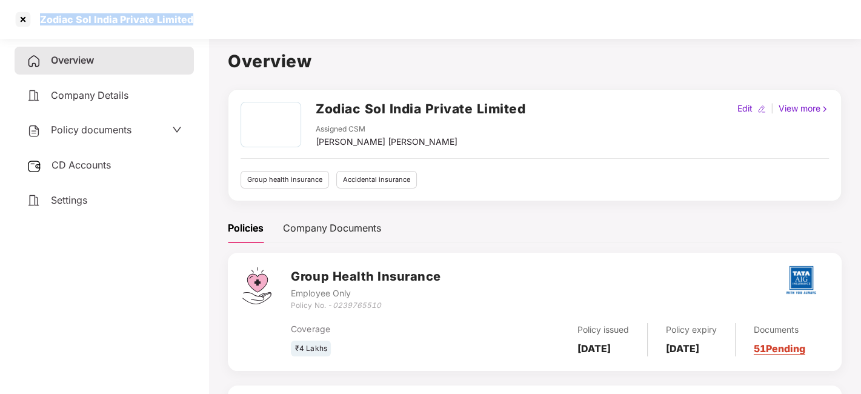
drag, startPoint x: 42, startPoint y: 17, endPoint x: 188, endPoint y: 22, distance: 145.5
click at [188, 22] on div "Zodiac Sol India Private Limited" at bounding box center [113, 19] width 161 height 12
copy div "Zodiac Sol India Private Limited"
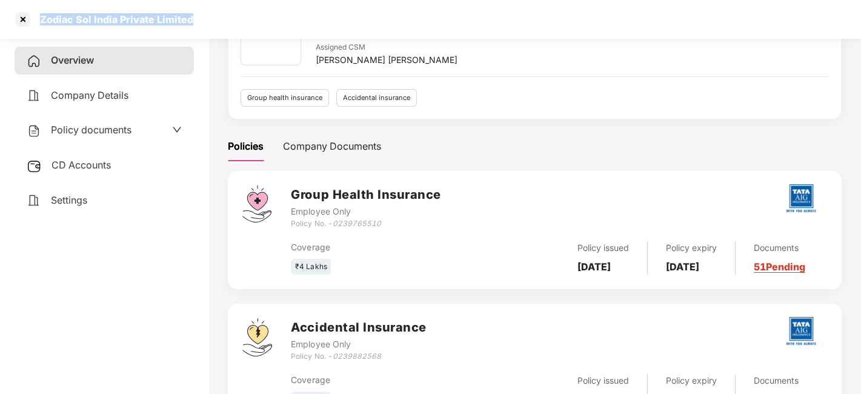
scroll to position [144, 0]
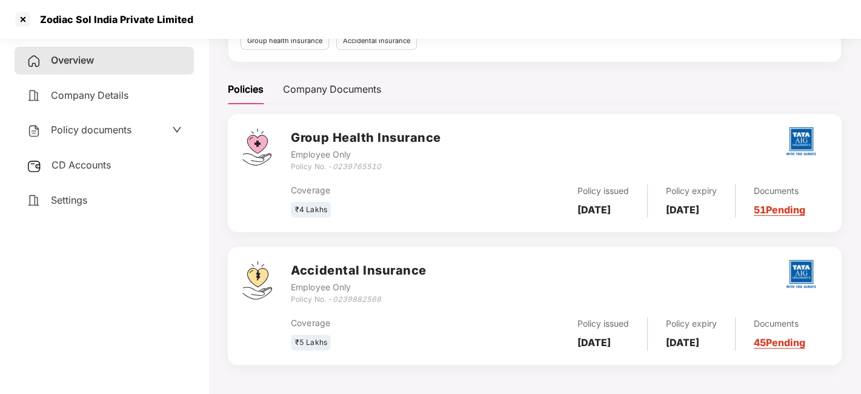
click at [148, 131] on div "Policy documents" at bounding box center [104, 130] width 155 height 16
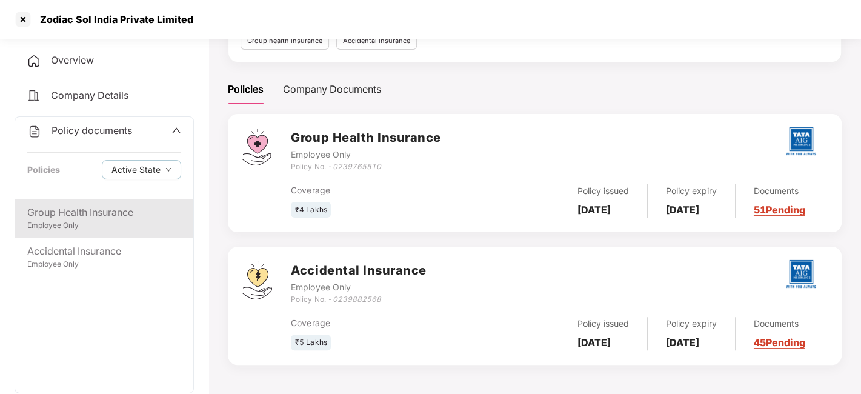
click at [103, 210] on div "Group Health Insurance" at bounding box center [104, 212] width 154 height 15
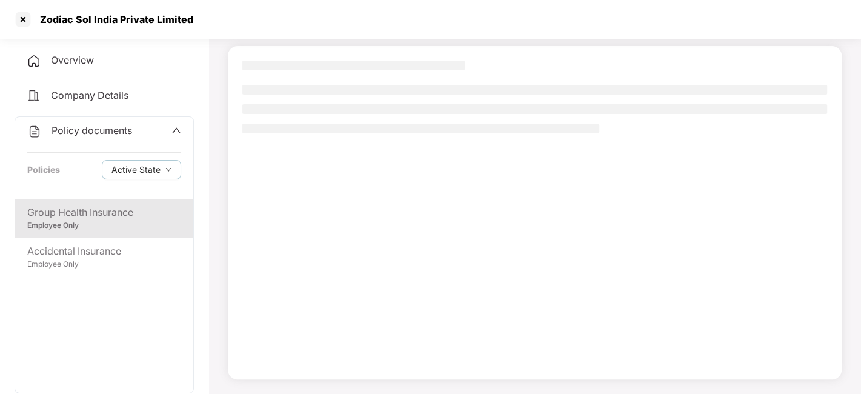
scroll to position [75, 0]
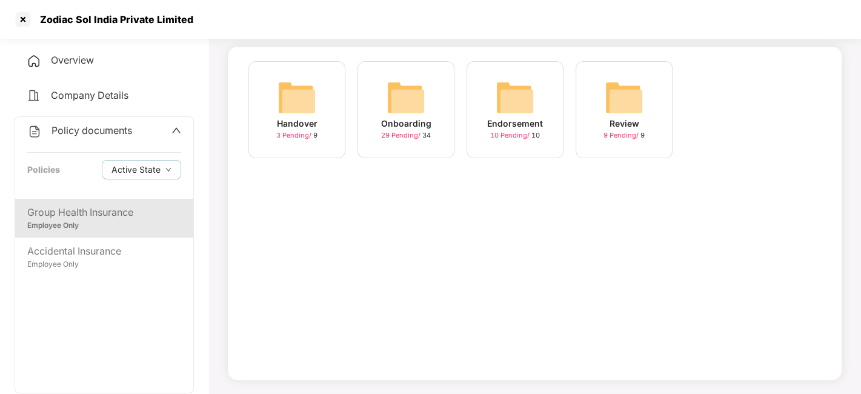
click at [396, 134] on span "29 Pending /" at bounding box center [401, 135] width 41 height 8
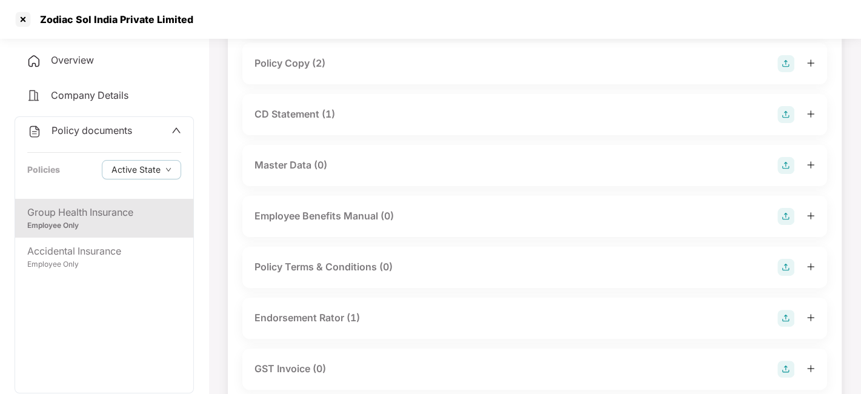
scroll to position [0, 0]
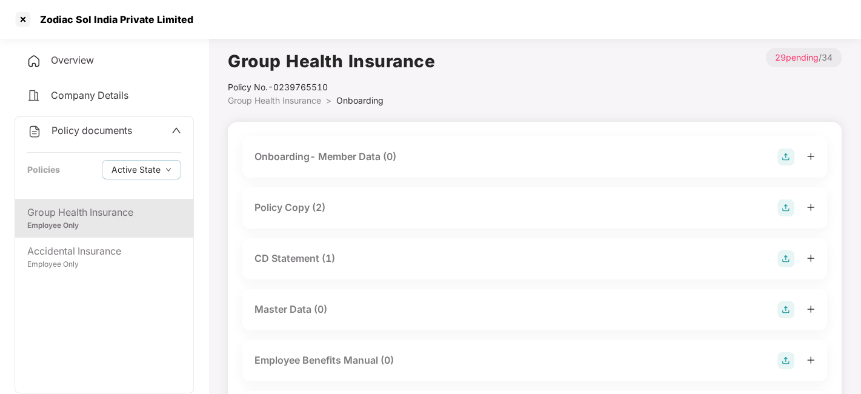
click at [324, 214] on div "Policy Copy (2)" at bounding box center [290, 207] width 71 height 15
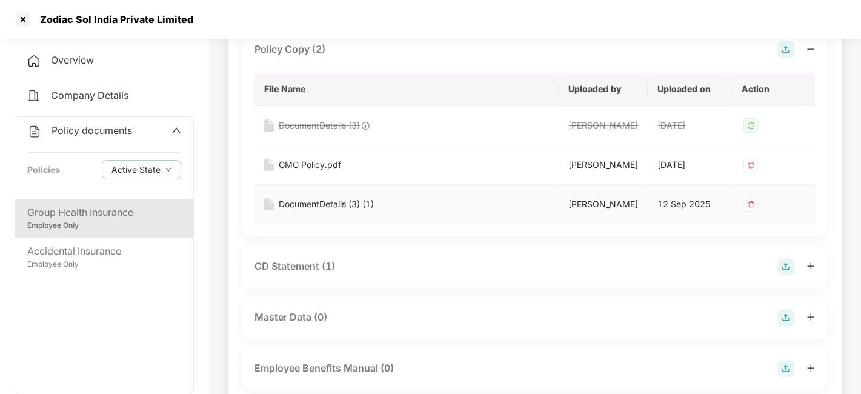
scroll to position [159, 0]
click at [325, 171] on div "GMC Policy.pdf" at bounding box center [310, 164] width 62 height 13
click at [301, 210] on div "DocumentDetails (3) (1)" at bounding box center [326, 203] width 95 height 13
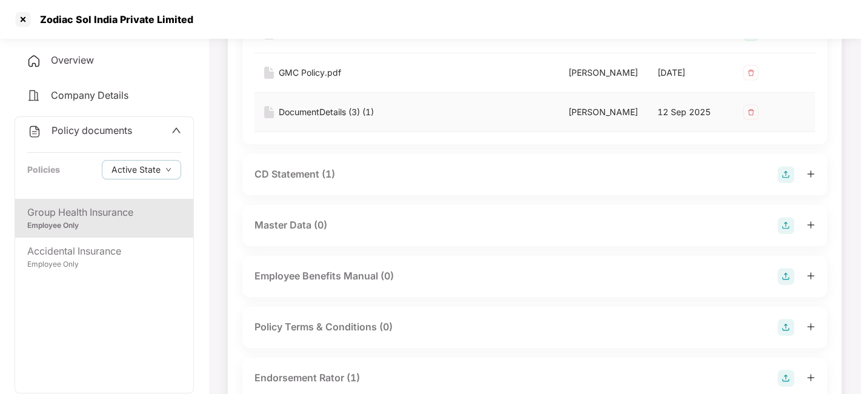
scroll to position [266, 0]
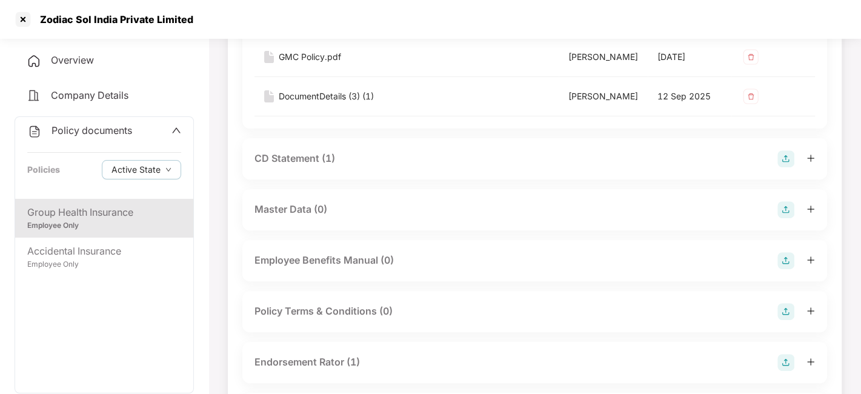
click at [294, 166] on div "CD Statement (1)" at bounding box center [295, 158] width 81 height 15
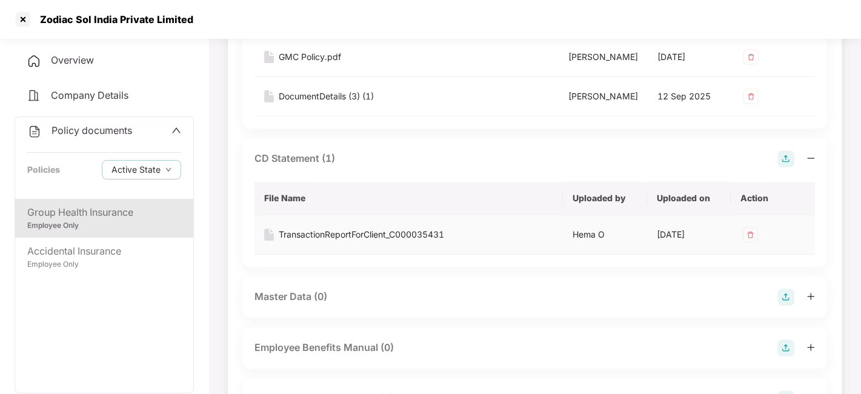
click at [338, 239] on div "TransactionReportForClient_C000035431" at bounding box center [361, 234] width 165 height 13
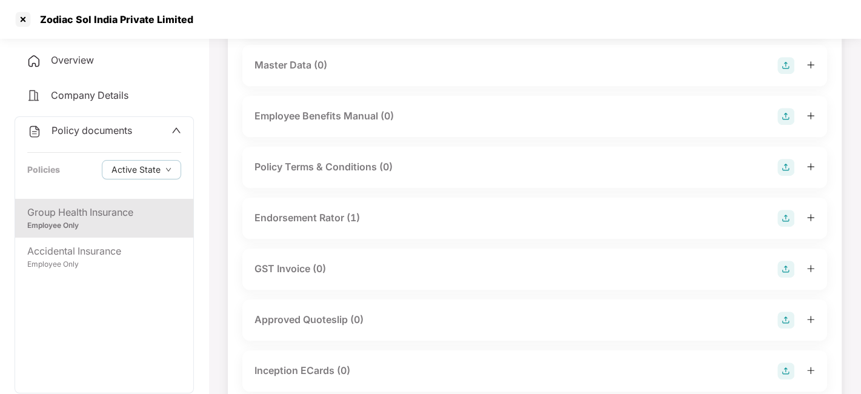
scroll to position [524, 0]
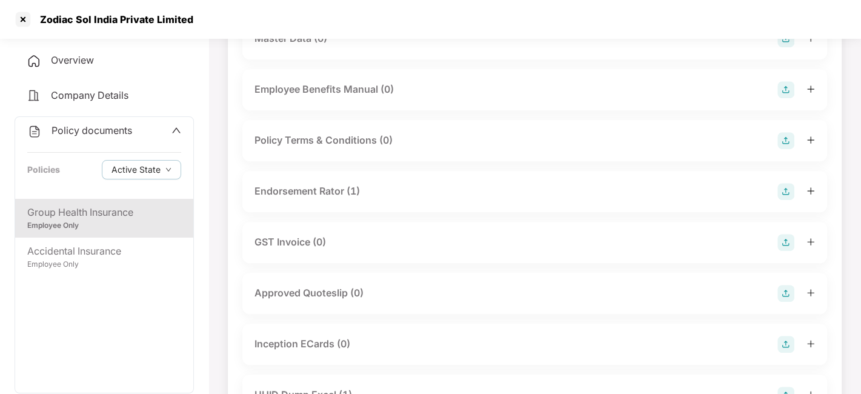
click at [353, 195] on div "Endorsement Rator (1)" at bounding box center [307, 191] width 105 height 15
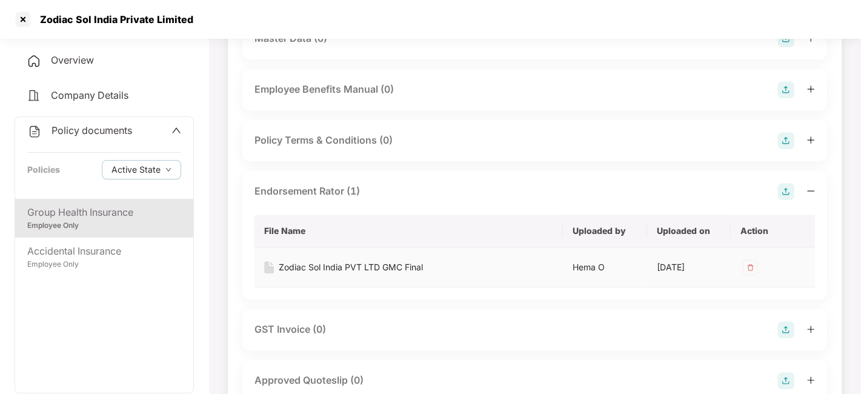
click at [341, 269] on div "Zodiac Sol India PVT LTD GMC Final" at bounding box center [351, 267] width 144 height 13
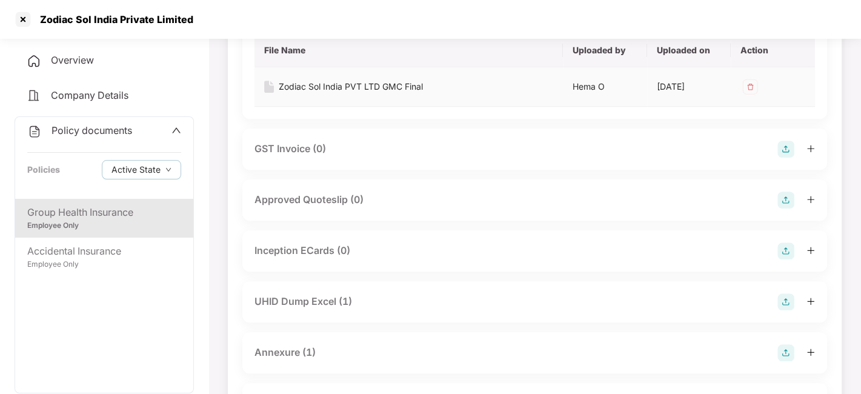
scroll to position [753, 0]
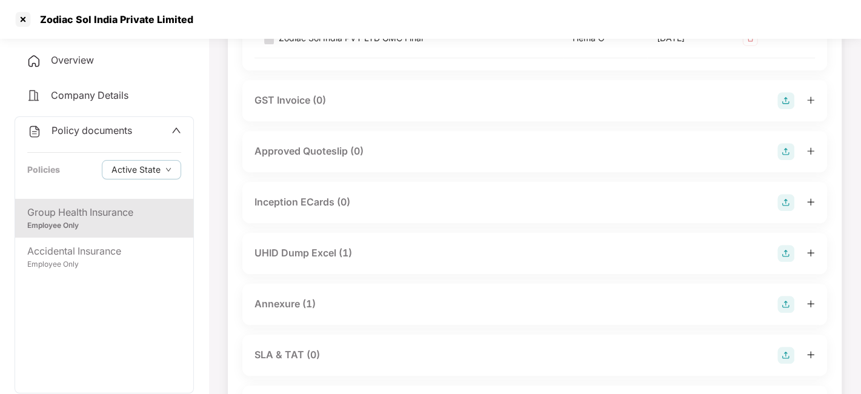
click at [341, 261] on div "UHID Dump Excel (1)" at bounding box center [304, 252] width 98 height 15
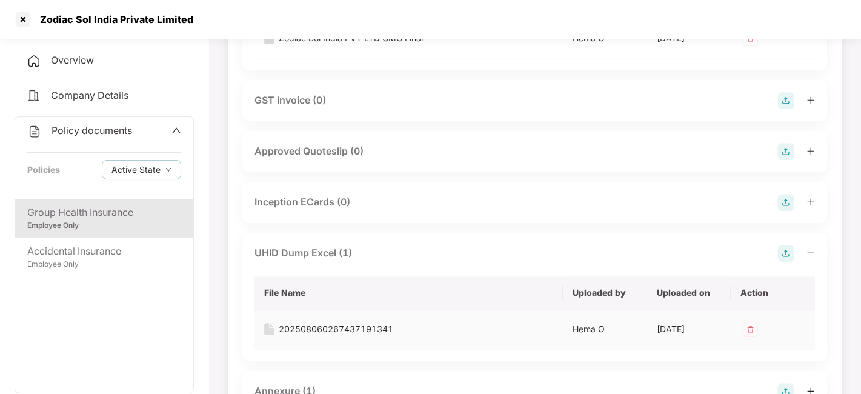
click at [324, 336] on div "202508060267437191341" at bounding box center [336, 328] width 115 height 13
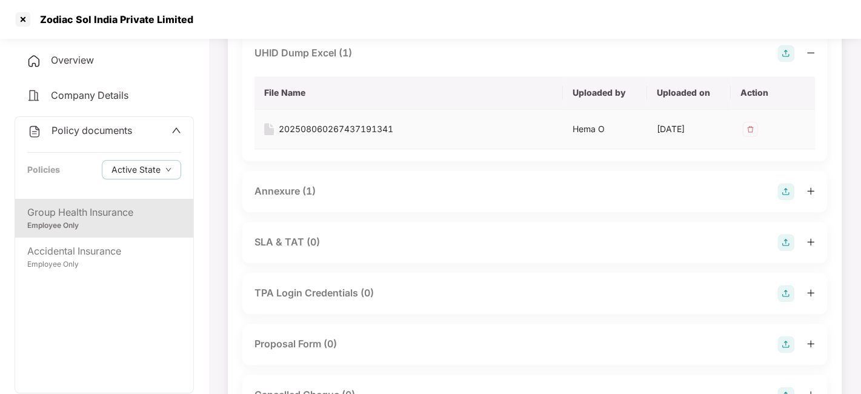
scroll to position [954, 0]
click at [290, 198] on div "Annexure (1)" at bounding box center [285, 190] width 61 height 15
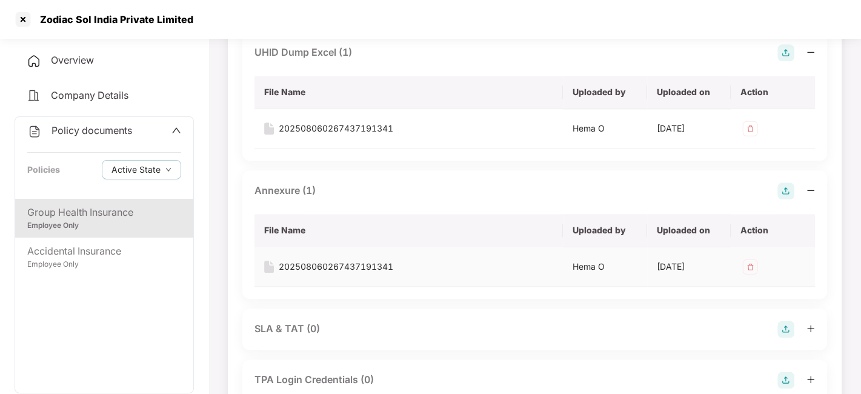
click at [322, 271] on div "202508060267437191341" at bounding box center [336, 266] width 115 height 13
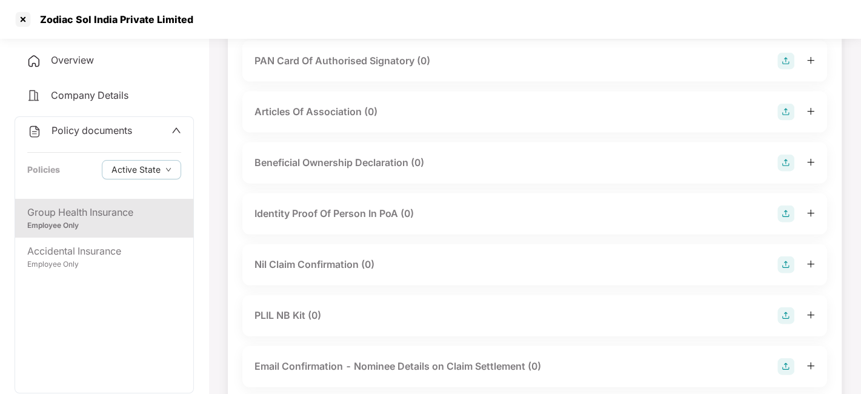
scroll to position [2025, 0]
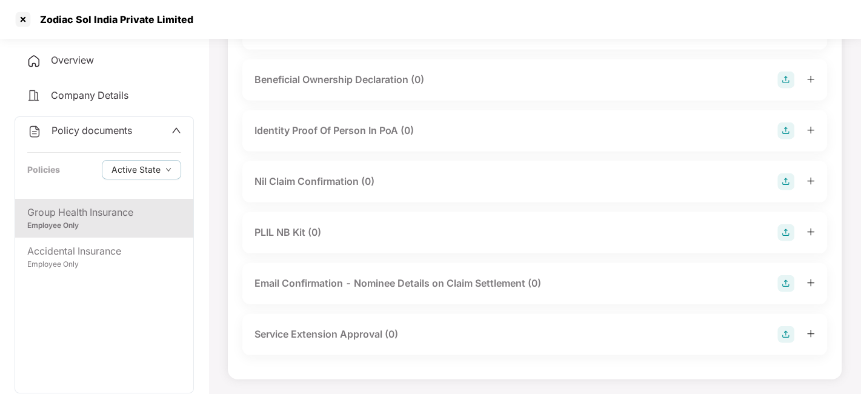
click at [85, 53] on div "Overview" at bounding box center [104, 61] width 179 height 28
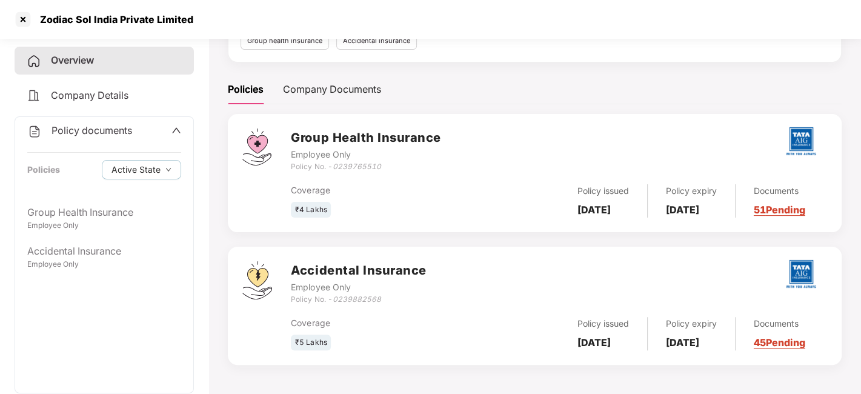
scroll to position [0, 0]
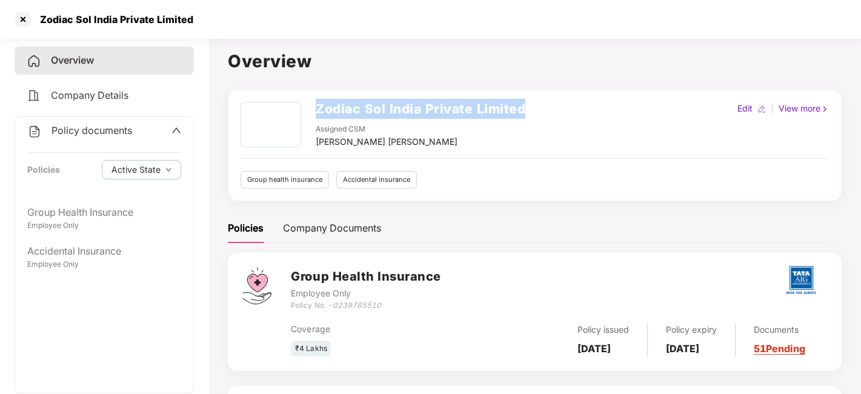
drag, startPoint x: 316, startPoint y: 105, endPoint x: 588, endPoint y: 97, distance: 272.2
click at [588, 97] on div "Zodiac Sol India Private Limited Assigned CSM [PERSON_NAME] [PERSON_NAME] Edit …" at bounding box center [535, 145] width 614 height 112
copy h2 "Zodiac Sol India Private Limited"
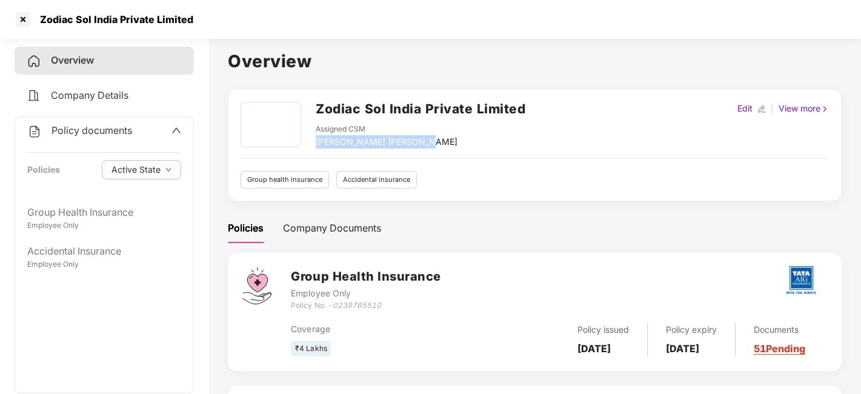
drag, startPoint x: 316, startPoint y: 142, endPoint x: 433, endPoint y: 143, distance: 117.0
click at [433, 143] on div "Assigned CSM [PERSON_NAME] [PERSON_NAME]" at bounding box center [421, 136] width 210 height 25
copy div "[PERSON_NAME] [PERSON_NAME]"
drag, startPoint x: 336, startPoint y: 305, endPoint x: 388, endPoint y: 305, distance: 51.5
click at [388, 305] on div "Policy No. - 0239765510" at bounding box center [366, 306] width 150 height 12
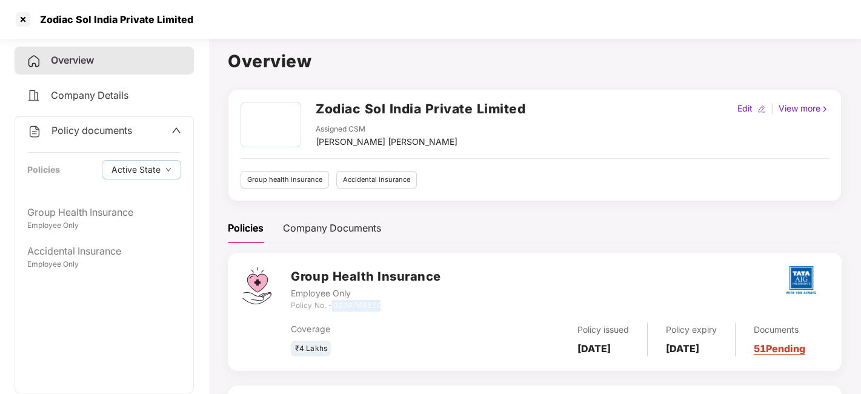
drag, startPoint x: 336, startPoint y: 303, endPoint x: 380, endPoint y: 304, distance: 44.2
click at [380, 304] on icon "0239765510" at bounding box center [356, 305] width 48 height 9
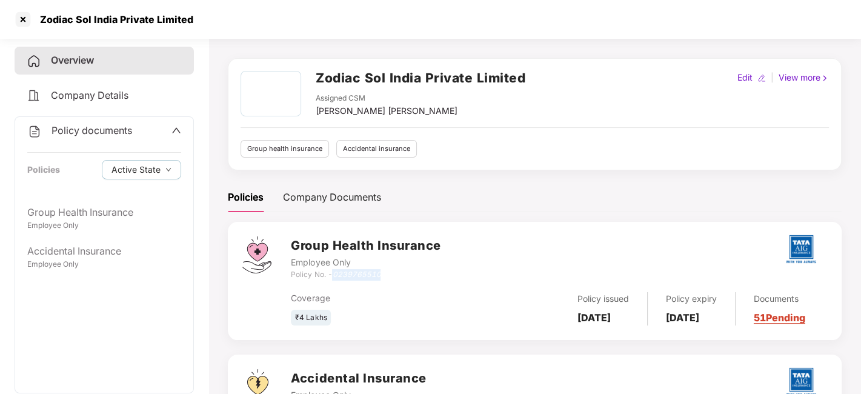
scroll to position [36, 0]
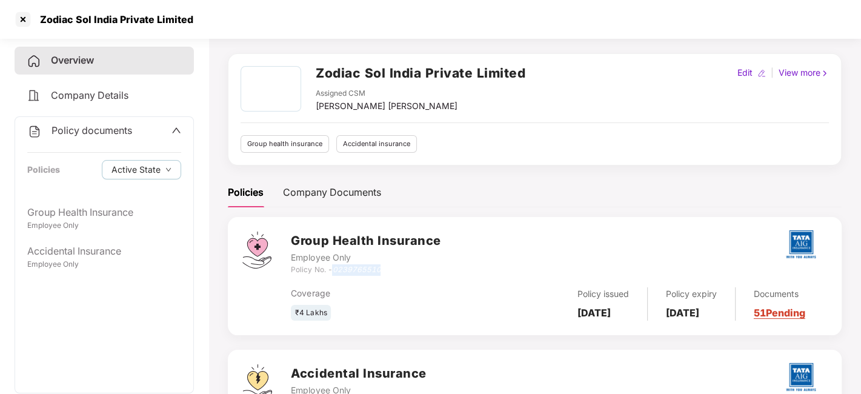
drag, startPoint x: 578, startPoint y: 297, endPoint x: 609, endPoint y: 314, distance: 35.3
click at [609, 314] on div "Policy issued [DATE]" at bounding box center [603, 303] width 88 height 33
drag, startPoint x: 676, startPoint y: 299, endPoint x: 705, endPoint y: 321, distance: 36.8
click at [705, 321] on div "Policy expiry [DATE]" at bounding box center [692, 303] width 88 height 33
click at [175, 131] on icon "up" at bounding box center [176, 130] width 10 height 10
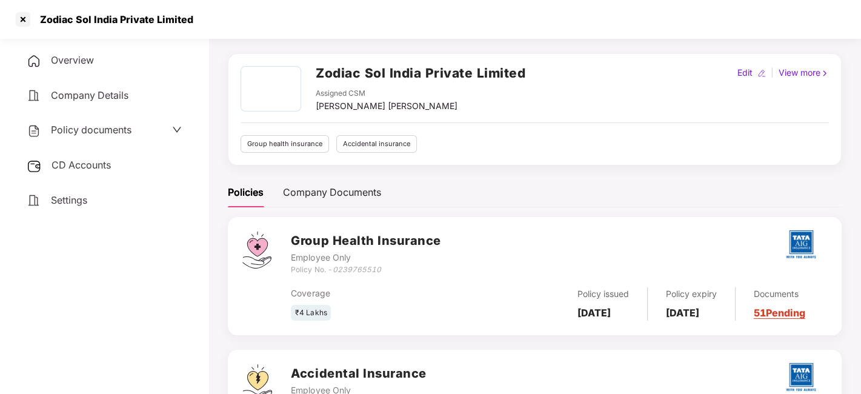
click at [76, 201] on span "Settings" at bounding box center [69, 200] width 36 height 12
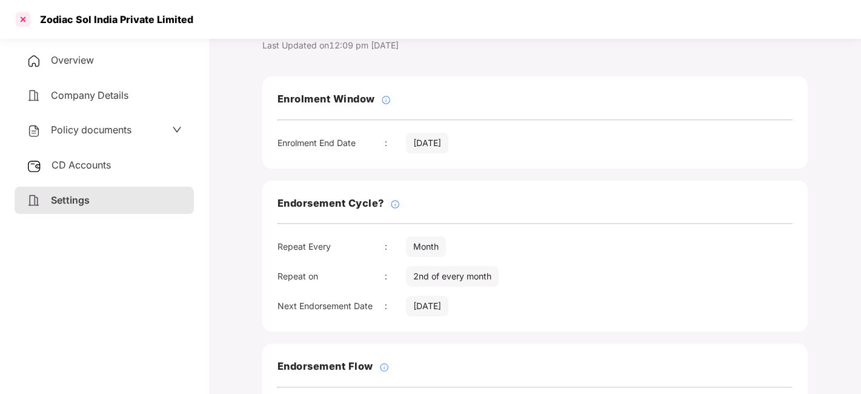
click at [25, 21] on div at bounding box center [22, 19] width 19 height 19
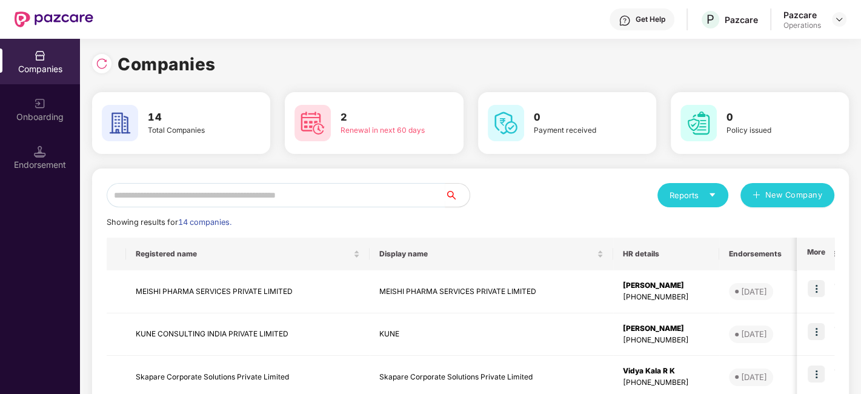
scroll to position [0, 0]
click at [214, 199] on input "text" at bounding box center [276, 195] width 339 height 24
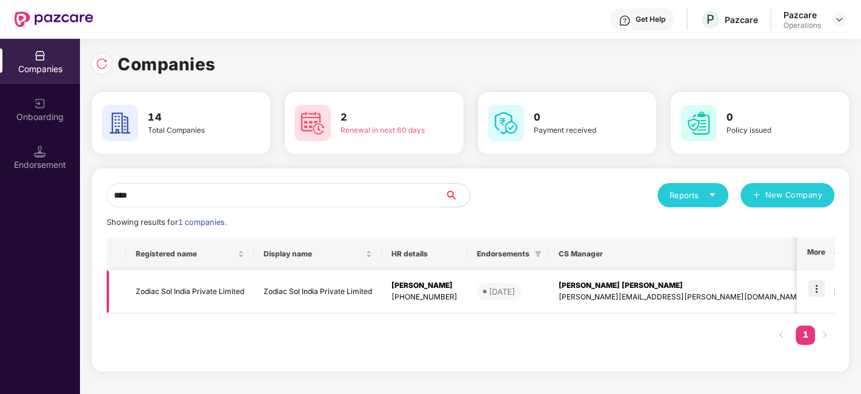
type input "****"
click at [822, 287] on img at bounding box center [816, 288] width 17 height 17
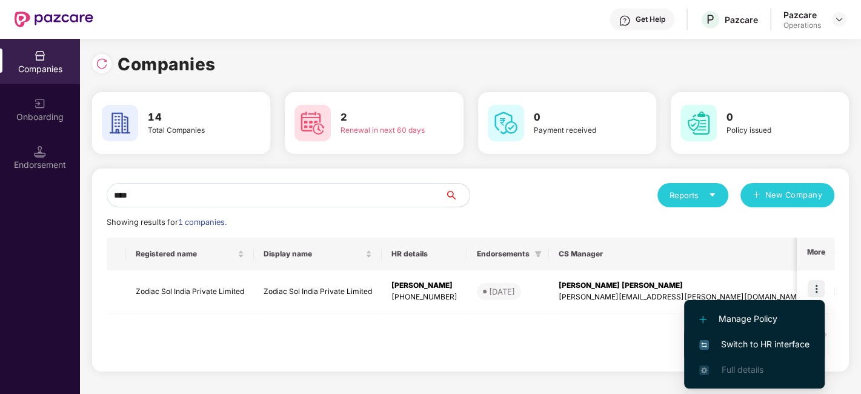
click at [757, 340] on span "Switch to HR interface" at bounding box center [754, 344] width 110 height 13
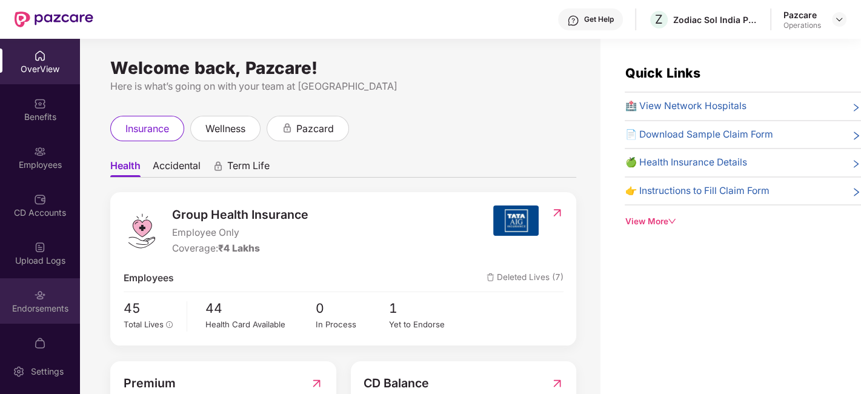
click at [65, 297] on div "Endorsements" at bounding box center [40, 300] width 80 height 45
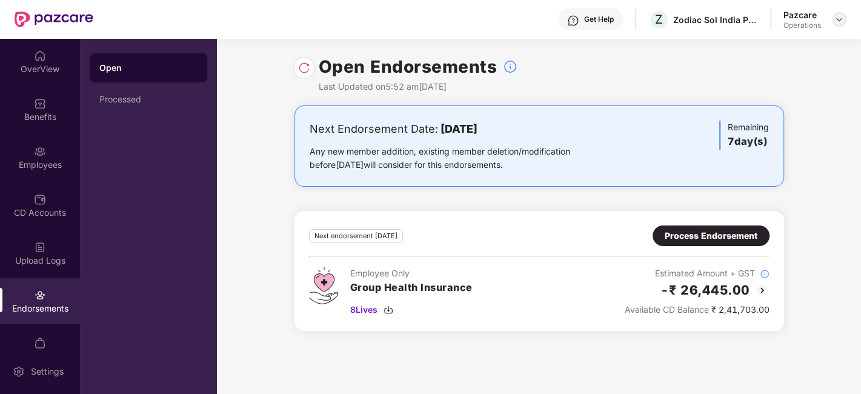
click at [839, 20] on img at bounding box center [839, 20] width 10 height 10
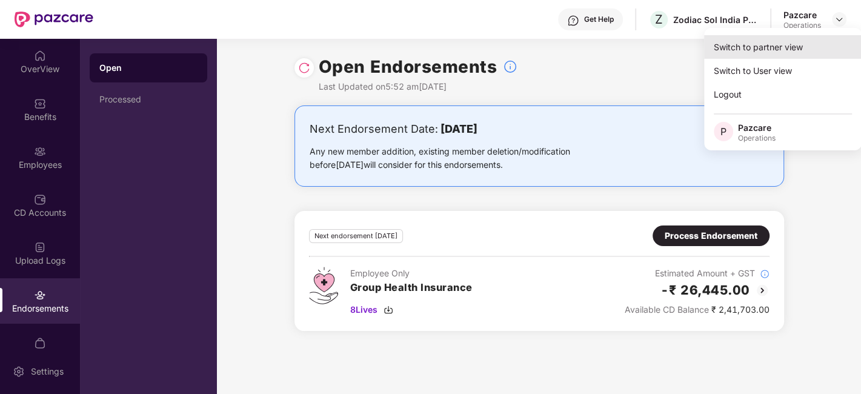
click at [762, 44] on div "Switch to partner view" at bounding box center [783, 47] width 158 height 24
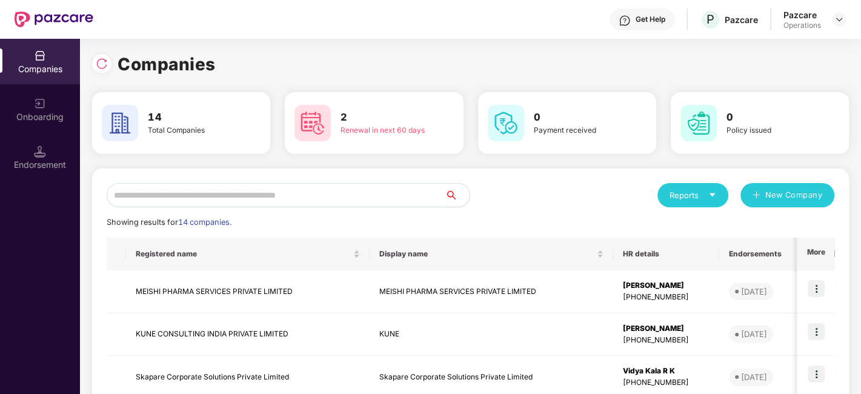
click at [360, 198] on input "text" at bounding box center [276, 195] width 339 height 24
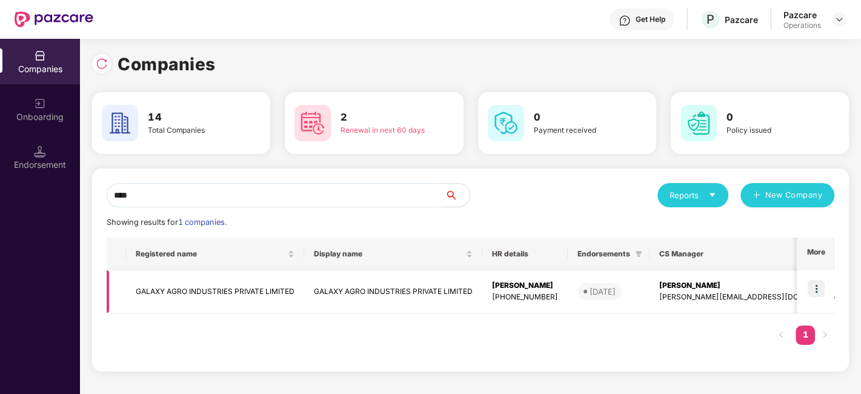
type input "****"
click at [822, 295] on img at bounding box center [816, 288] width 17 height 17
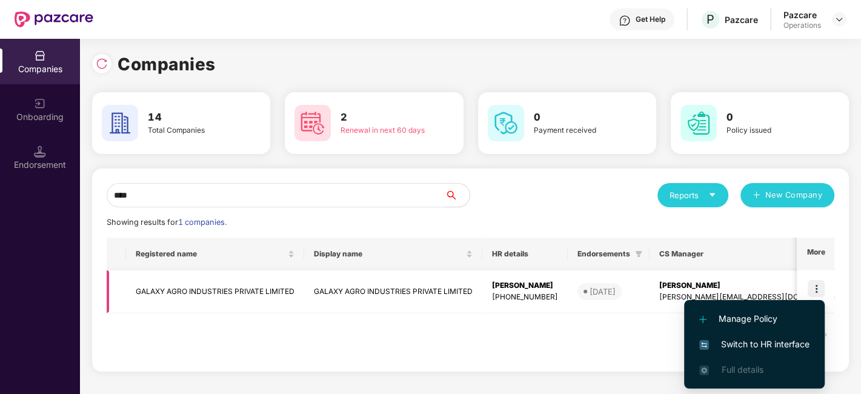
click at [447, 287] on td "GALAXY AGRO INDUSTRIES PRIVATE LIMITED" at bounding box center [393, 291] width 178 height 43
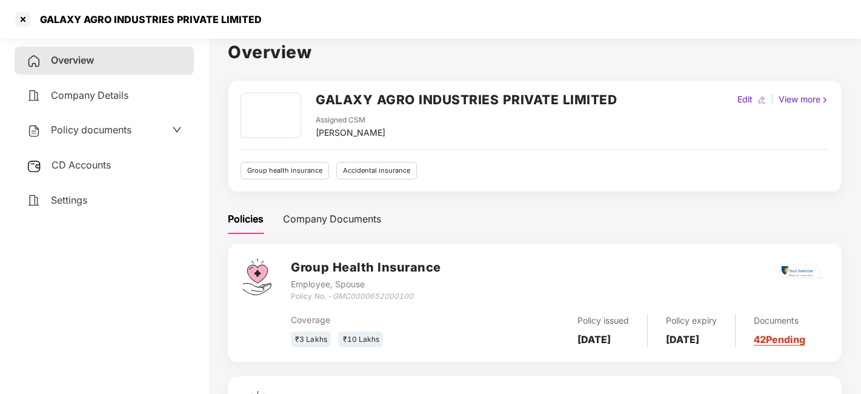
scroll to position [12, 0]
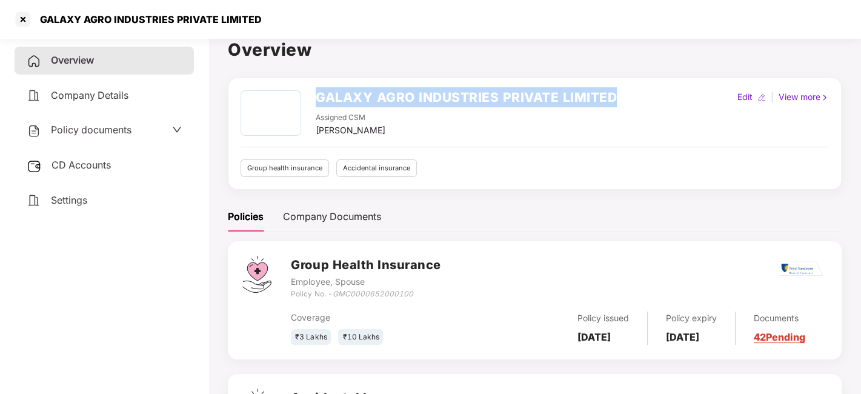
drag, startPoint x: 314, startPoint y: 88, endPoint x: 637, endPoint y: 87, distance: 323.6
click at [637, 87] on div "GALAXY AGRO INDUSTRIES PRIVATE LIMITED Assigned CSM [PERSON_NAME] Edit | View m…" at bounding box center [535, 134] width 614 height 112
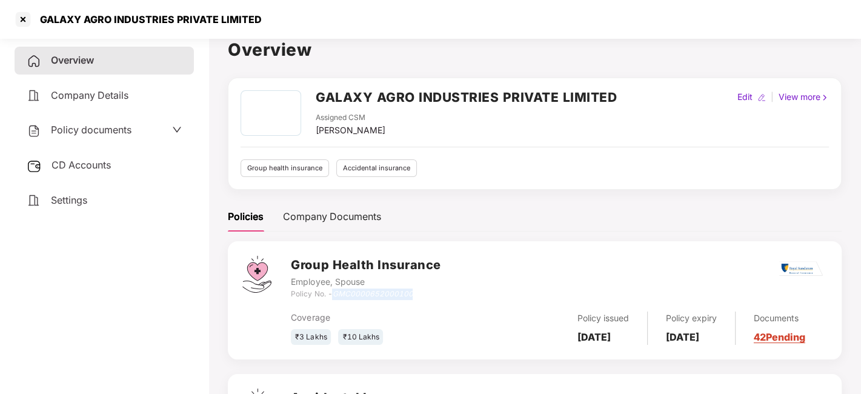
drag, startPoint x: 336, startPoint y: 290, endPoint x: 417, endPoint y: 290, distance: 81.2
click at [417, 290] on div "Policy No. - GMC0000652000100" at bounding box center [366, 294] width 150 height 12
drag, startPoint x: 368, startPoint y: 126, endPoint x: 308, endPoint y: 125, distance: 60.6
click at [308, 125] on div "GALAXY AGRO INDUSTRIES PRIVATE LIMITED Assigned CSM [PERSON_NAME]" at bounding box center [429, 113] width 376 height 47
drag, startPoint x: 573, startPoint y: 318, endPoint x: 617, endPoint y: 342, distance: 50.7
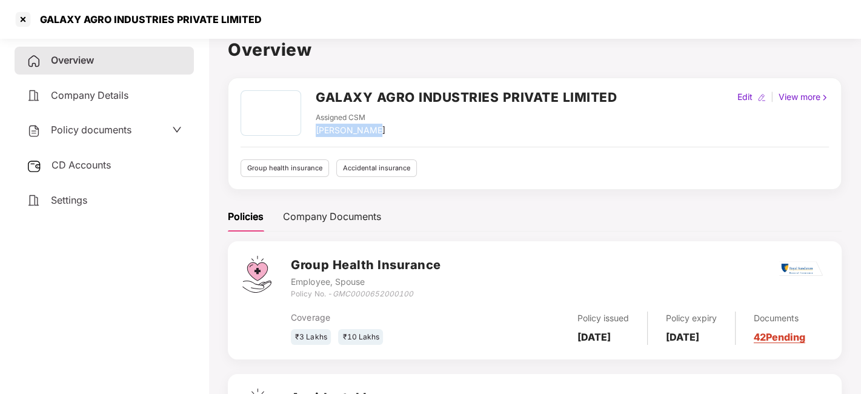
click at [617, 342] on div "Policy issued [DATE]" at bounding box center [603, 327] width 88 height 33
drag, startPoint x: 674, startPoint y: 321, endPoint x: 707, endPoint y: 337, distance: 35.8
click at [707, 337] on div "Policy expiry [DATE]" at bounding box center [692, 327] width 88 height 33
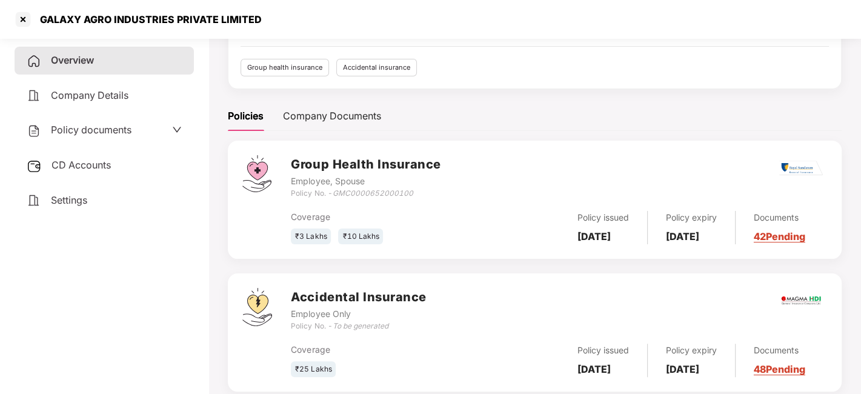
scroll to position [144, 0]
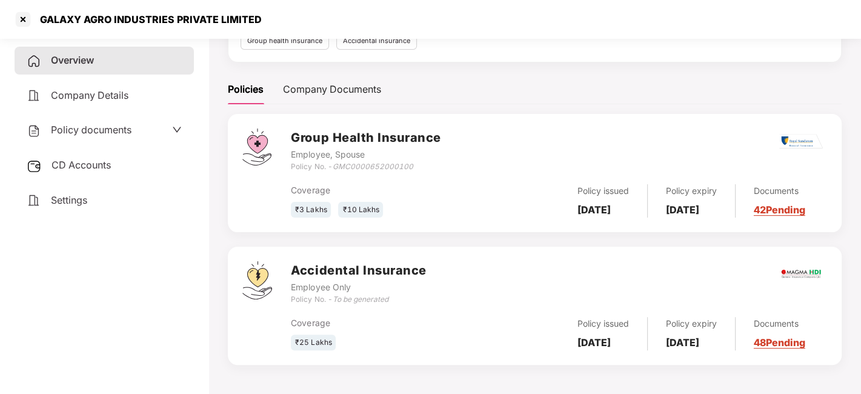
click at [85, 199] on span "Settings" at bounding box center [69, 200] width 36 height 12
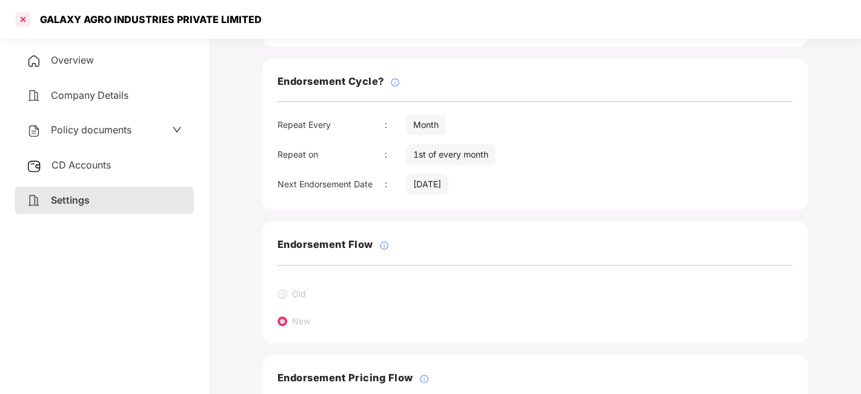
click at [24, 22] on div at bounding box center [22, 19] width 19 height 19
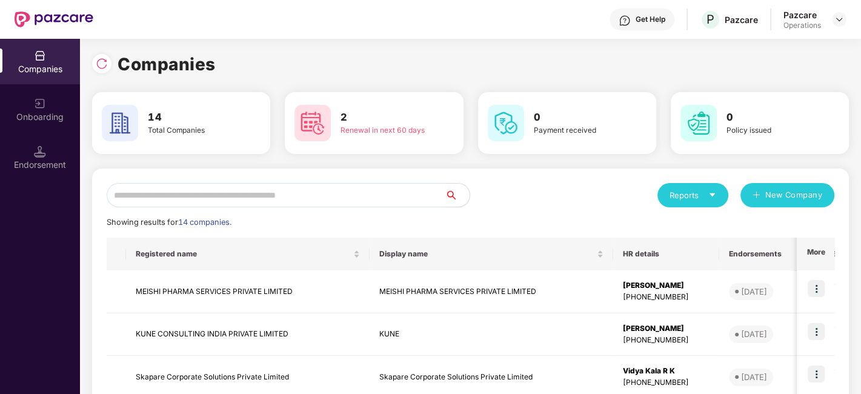
scroll to position [0, 0]
click at [363, 188] on input "text" at bounding box center [276, 195] width 339 height 24
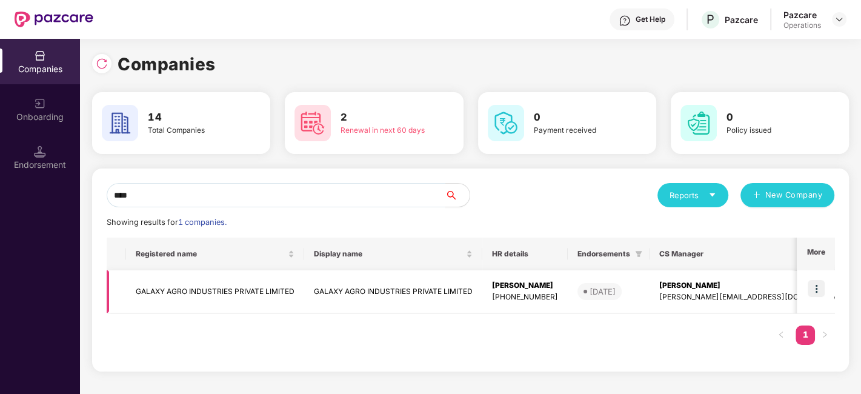
type input "****"
click at [817, 293] on img at bounding box center [816, 288] width 17 height 17
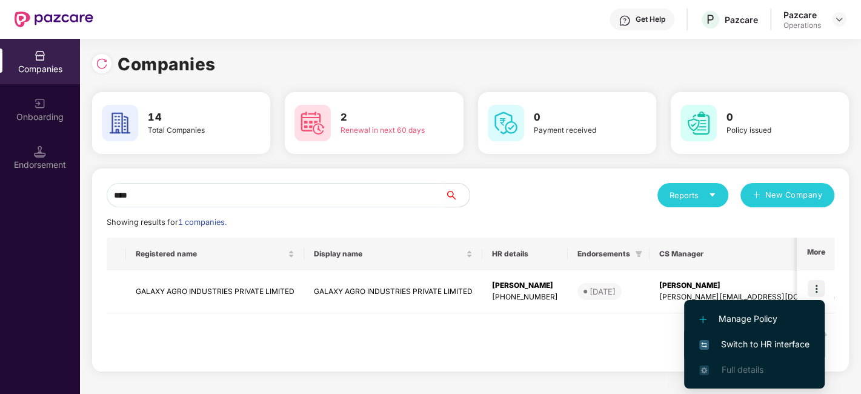
click at [762, 343] on span "Switch to HR interface" at bounding box center [754, 344] width 110 height 13
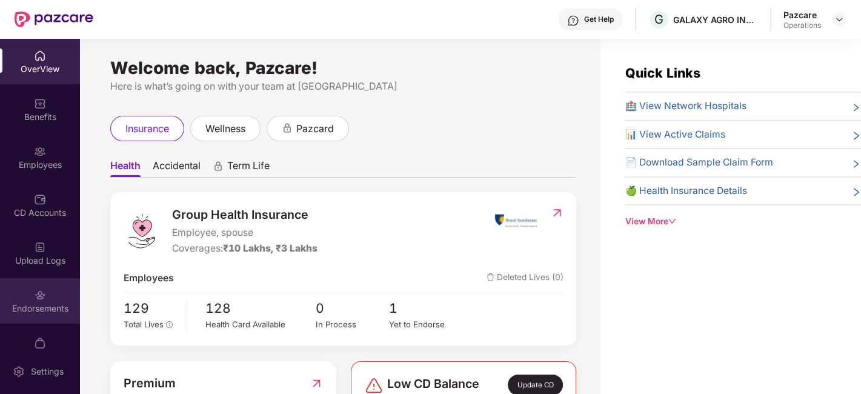
click at [47, 313] on div "Endorsements" at bounding box center [40, 308] width 80 height 12
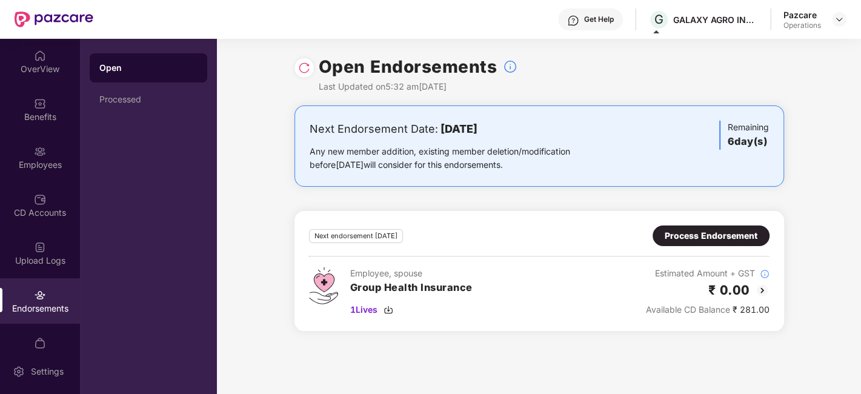
click at [825, 22] on div "Pazcare Operations" at bounding box center [815, 19] width 63 height 21
click at [833, 23] on div at bounding box center [839, 19] width 15 height 15
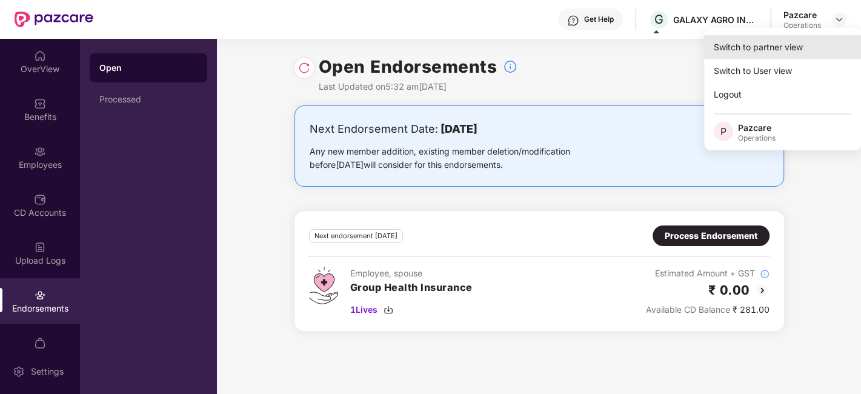
click at [765, 53] on div "Switch to partner view" at bounding box center [783, 47] width 158 height 24
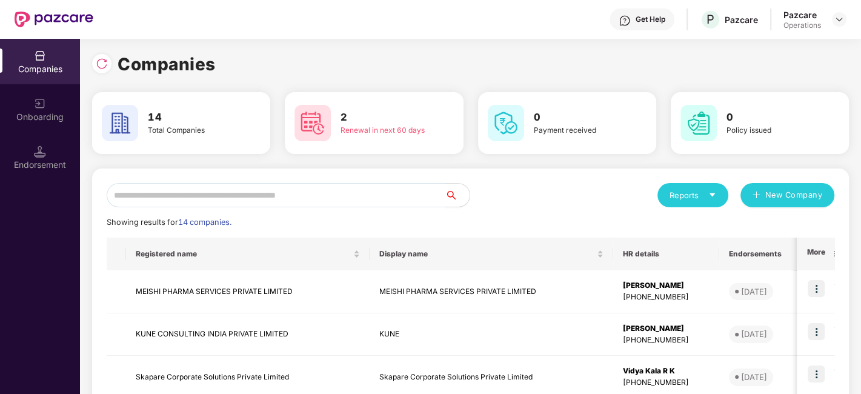
click at [298, 189] on input "text" at bounding box center [276, 195] width 339 height 24
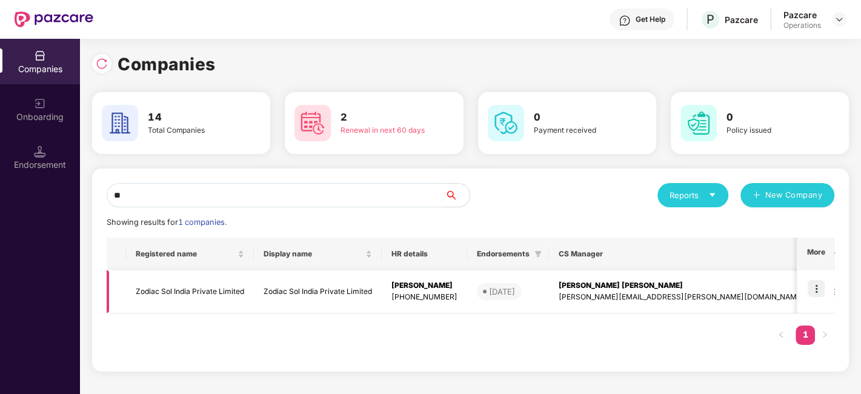
type input "**"
click at [230, 291] on td "Zodiac Sol India Private Limited" at bounding box center [190, 291] width 128 height 43
